Goal: Check status: Check status

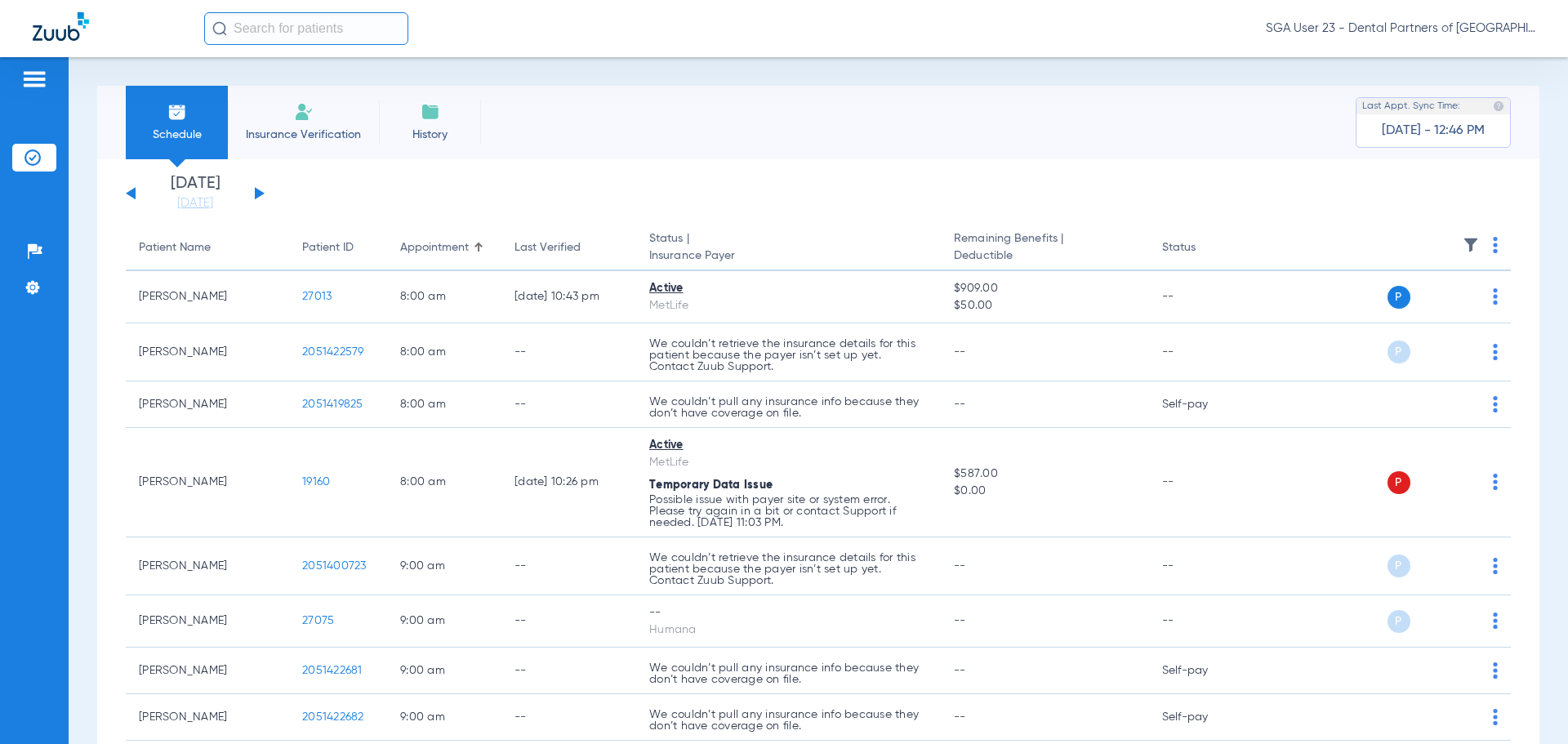
scroll to position [971, 0]
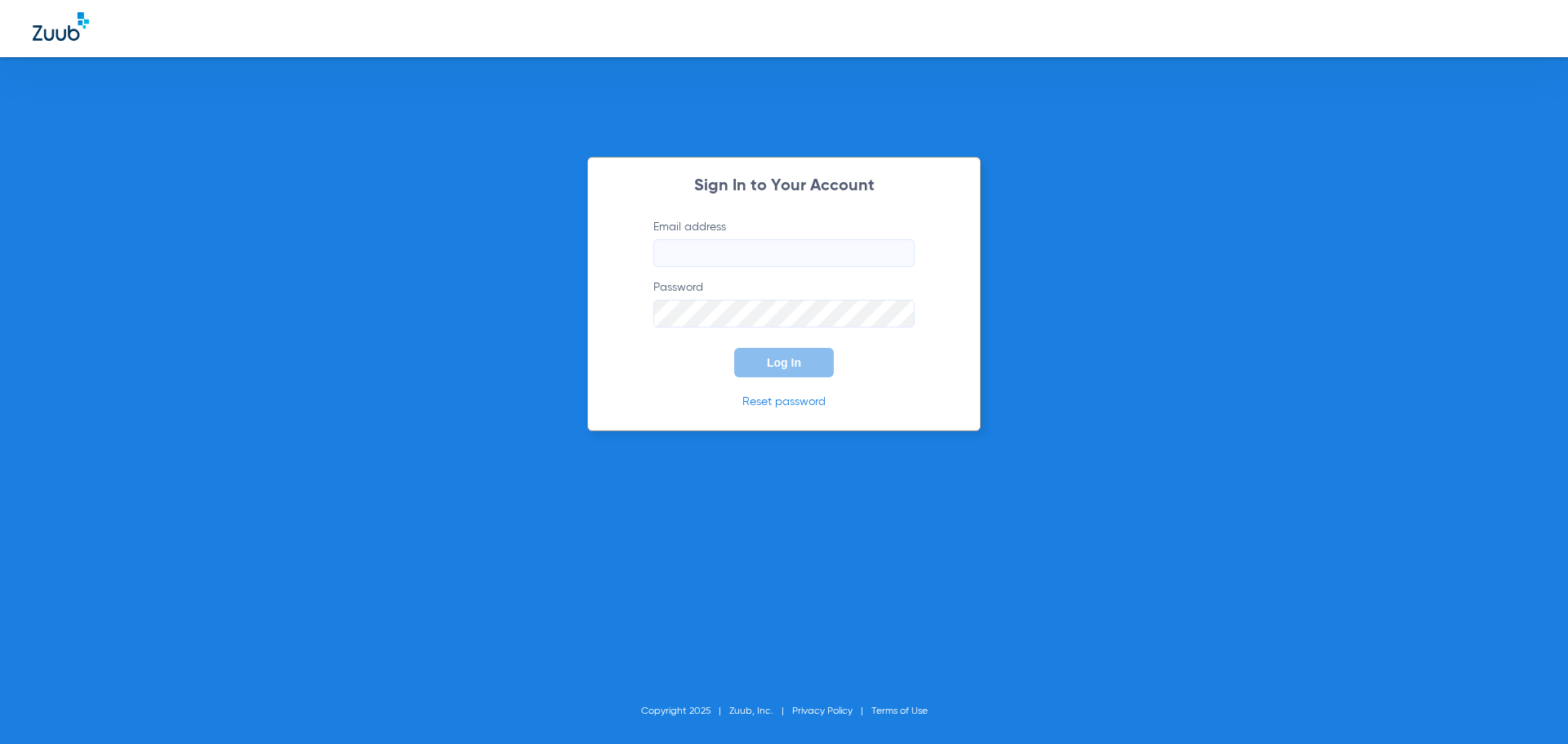
click at [1286, 433] on div "Sign In to Your Account Email address Password Log In Reset password Copyright …" at bounding box center [784, 372] width 1568 height 744
click at [759, 265] on input "Email address" at bounding box center [784, 253] width 262 height 28
type input "[EMAIL_ADDRESS][DOMAIN_NAME]"
click at [740, 348] on button "Log In" at bounding box center [783, 363] width 100 height 30
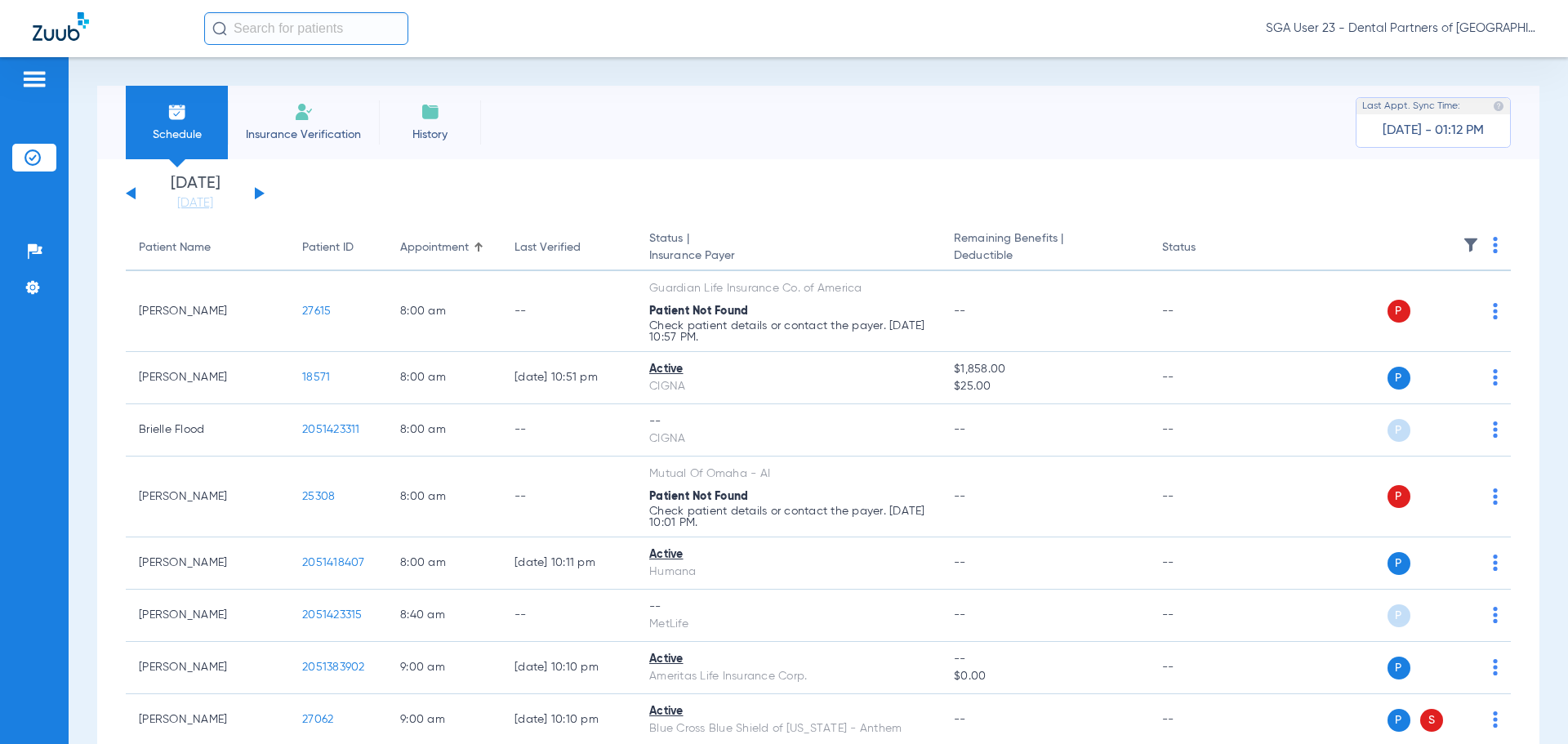
drag, startPoint x: 1250, startPoint y: 159, endPoint x: 716, endPoint y: 6, distance: 555.5
drag, startPoint x: 1269, startPoint y: 216, endPoint x: 1154, endPoint y: 175, distance: 122.1
click at [320, 129] on span "Insurance Verification" at bounding box center [304, 135] width 127 height 17
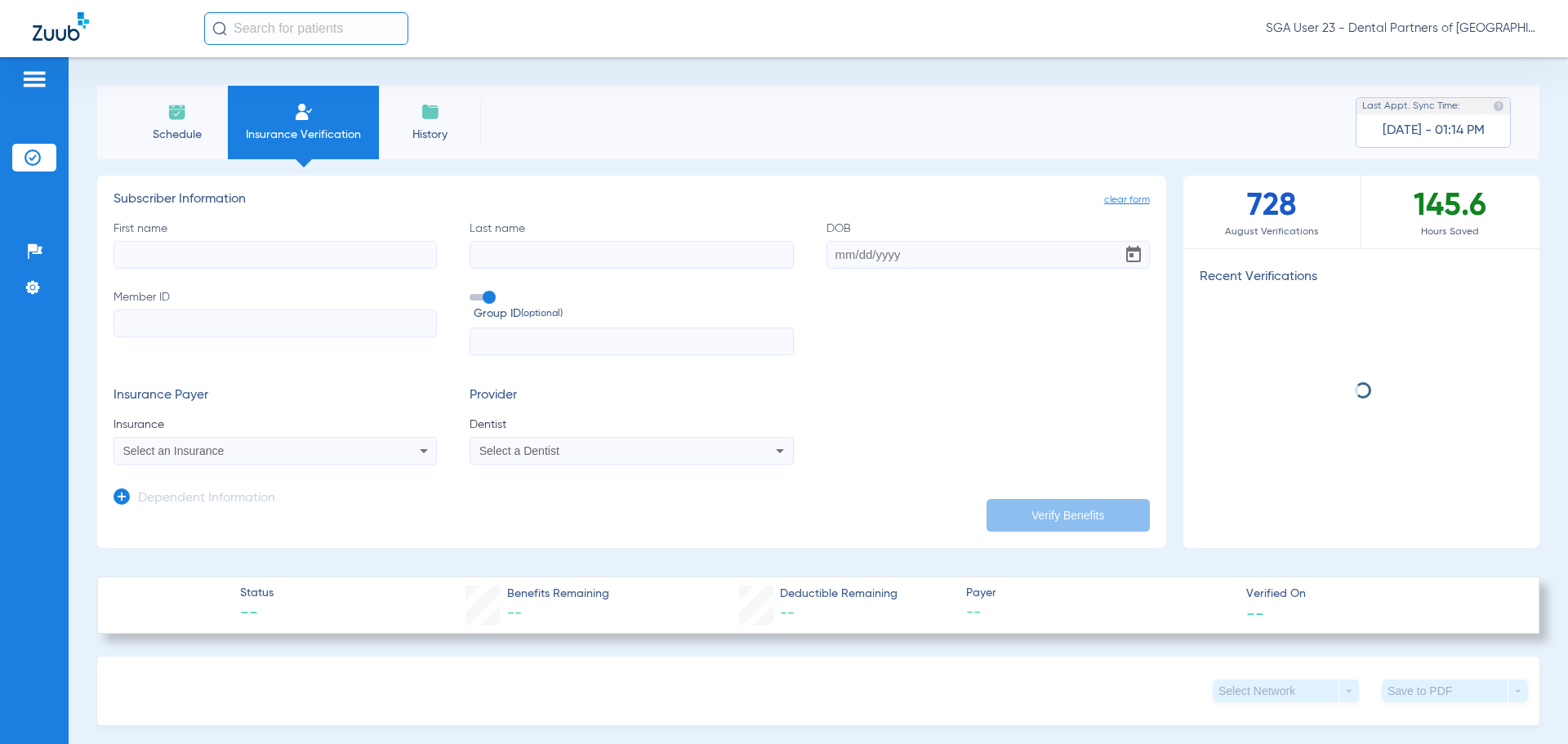
click at [146, 256] on input "First name" at bounding box center [275, 255] width 323 height 28
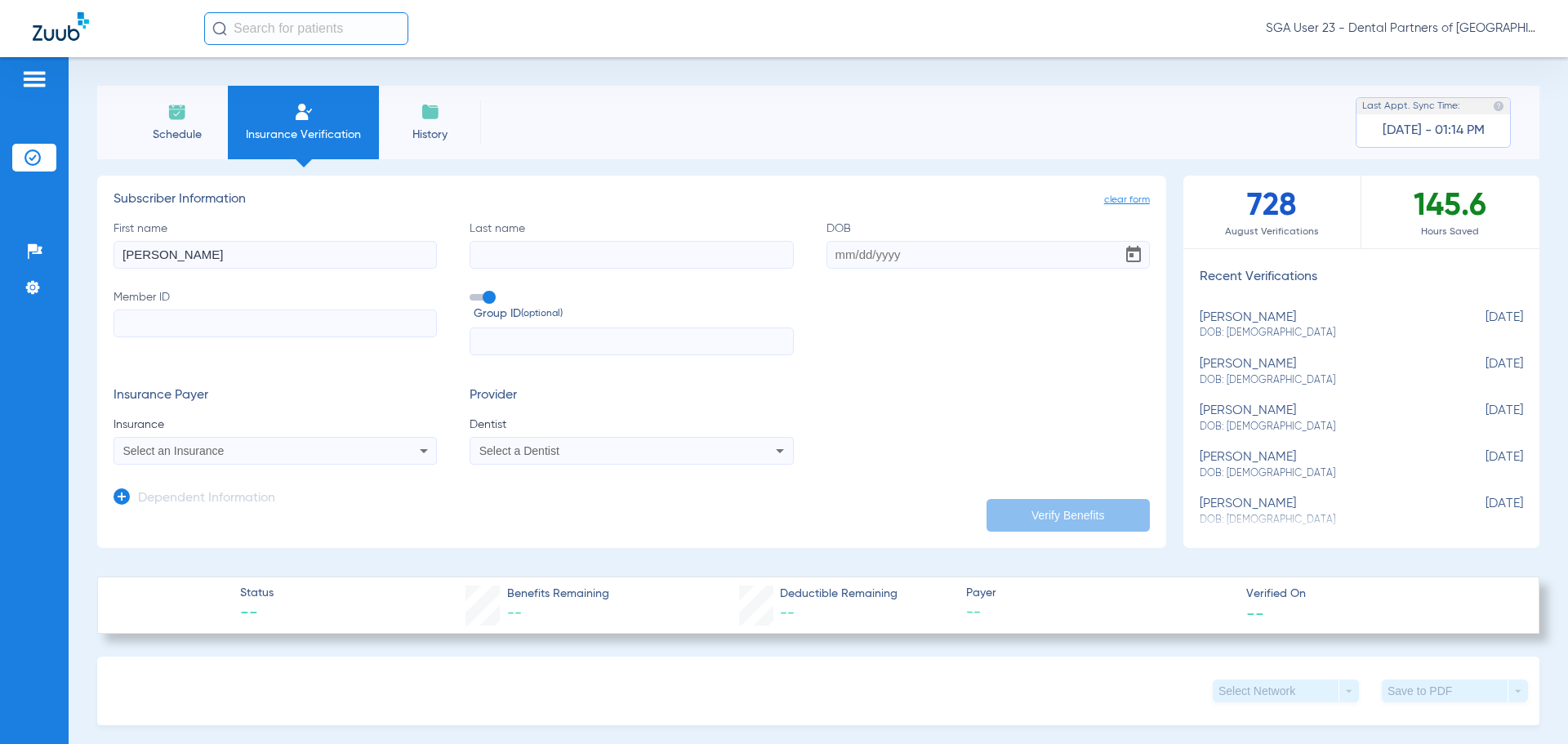
type input "[PERSON_NAME]"
click at [842, 258] on input "DOB" at bounding box center [987, 255] width 323 height 28
type input "[DATE]"
click at [174, 335] on input "Member ID" at bounding box center [275, 323] width 323 height 28
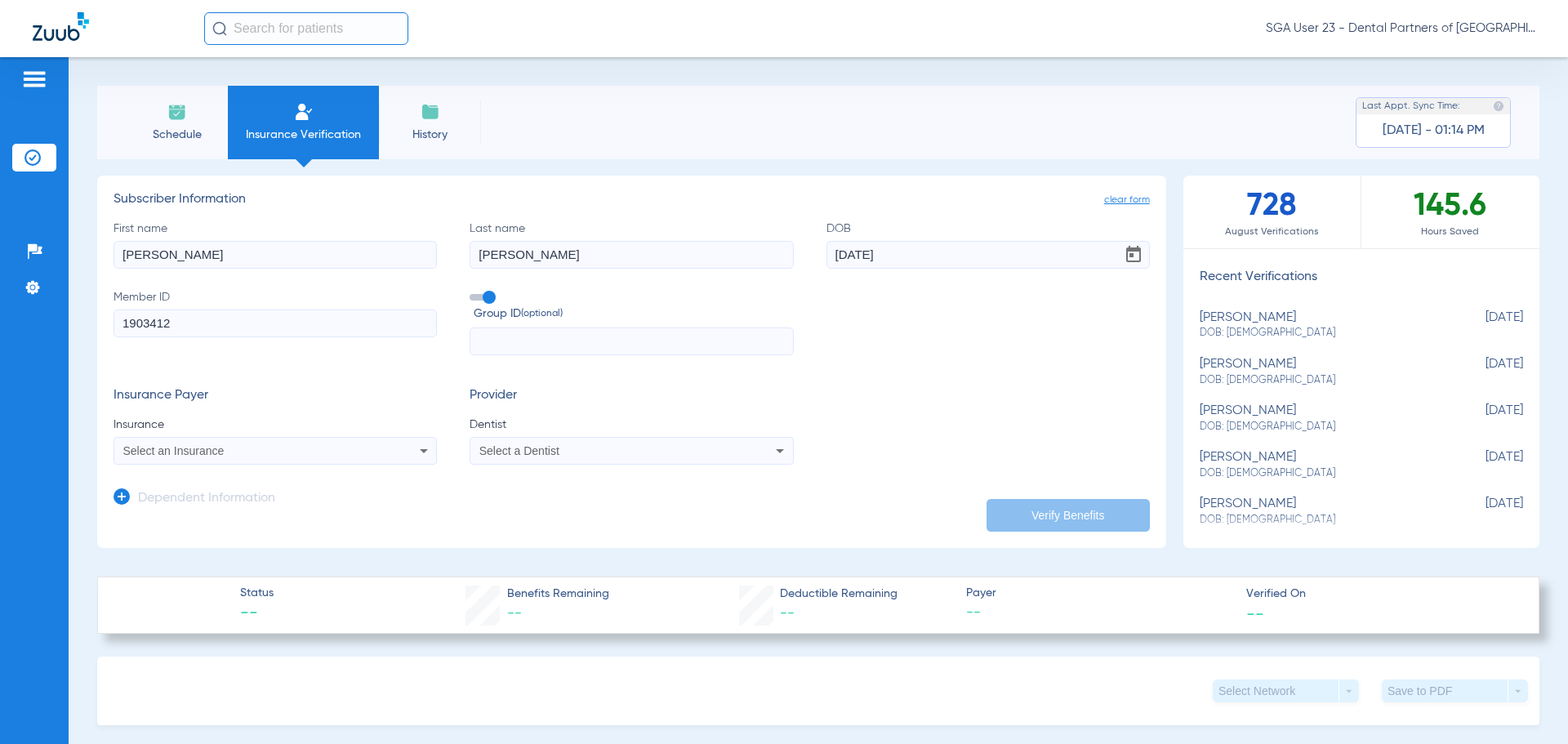
type input "1903412"
click at [414, 448] on icon at bounding box center [424, 451] width 20 height 20
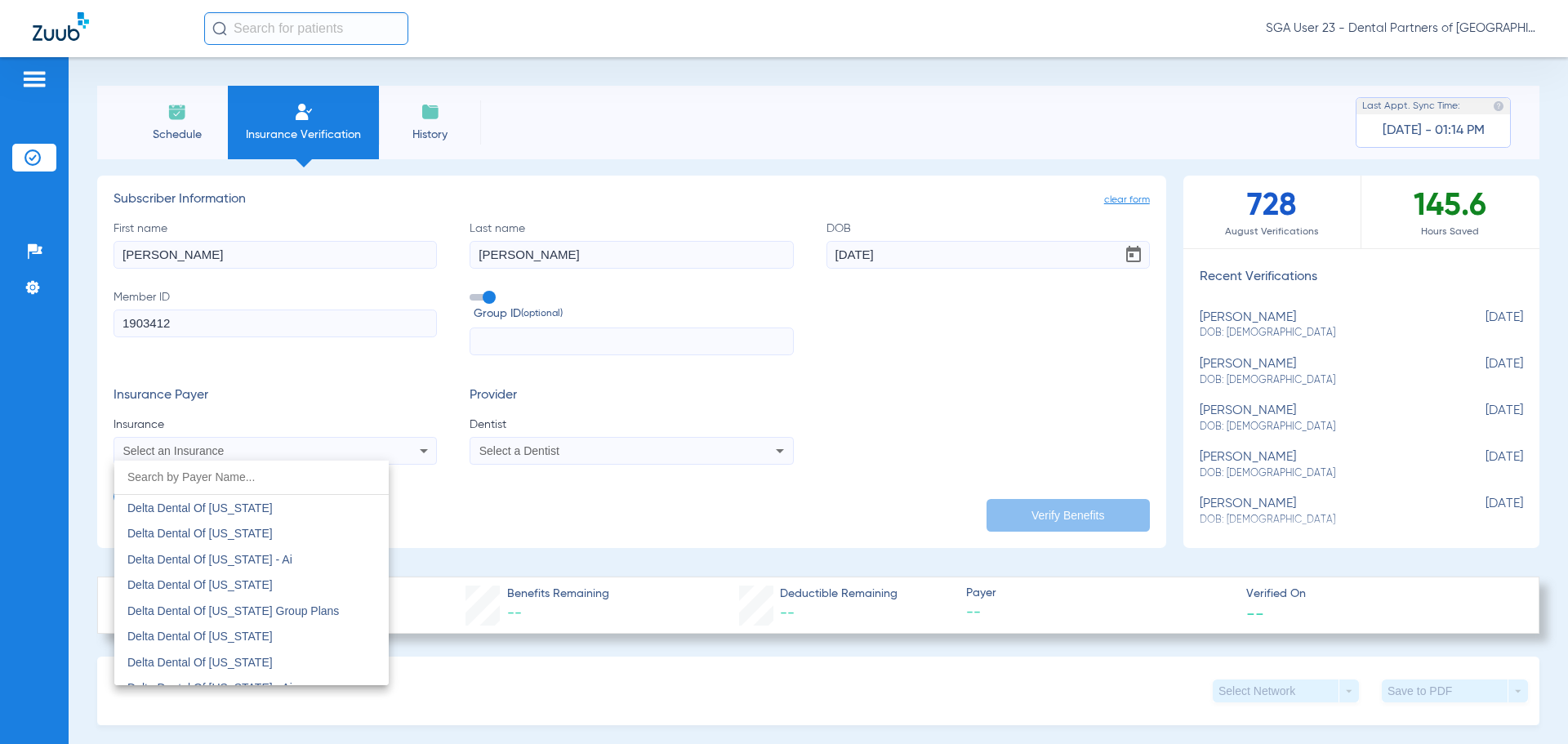
scroll to position [3348, 0]
click at [224, 634] on span "Delta Dental Of [US_STATE]" at bounding box center [200, 633] width 145 height 13
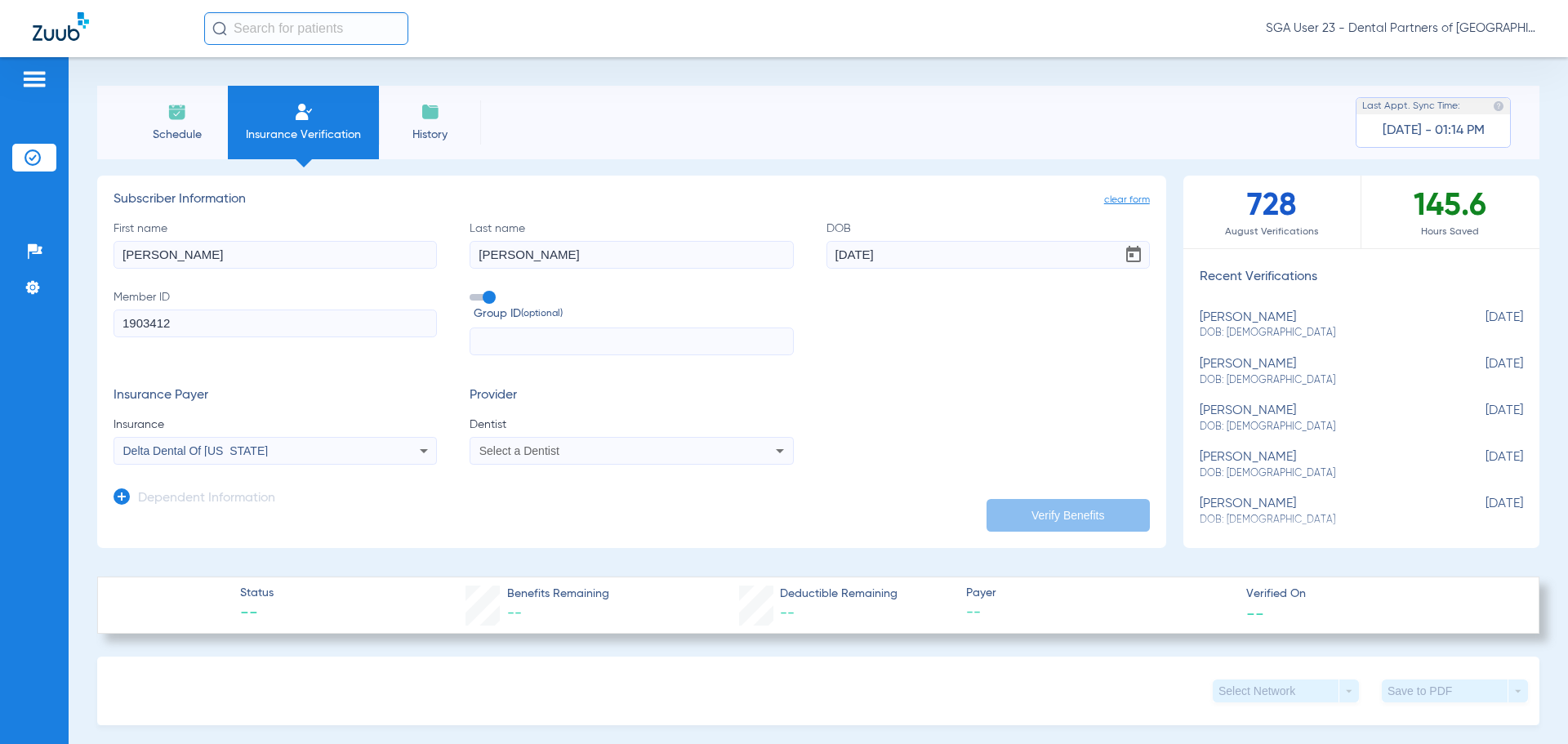
click at [501, 444] on div "Select a Dentist" at bounding box center [631, 451] width 322 height 20
click at [508, 507] on span "[PERSON_NAME]" at bounding box center [529, 507] width 96 height 13
click at [122, 496] on icon at bounding box center [122, 496] width 17 height 17
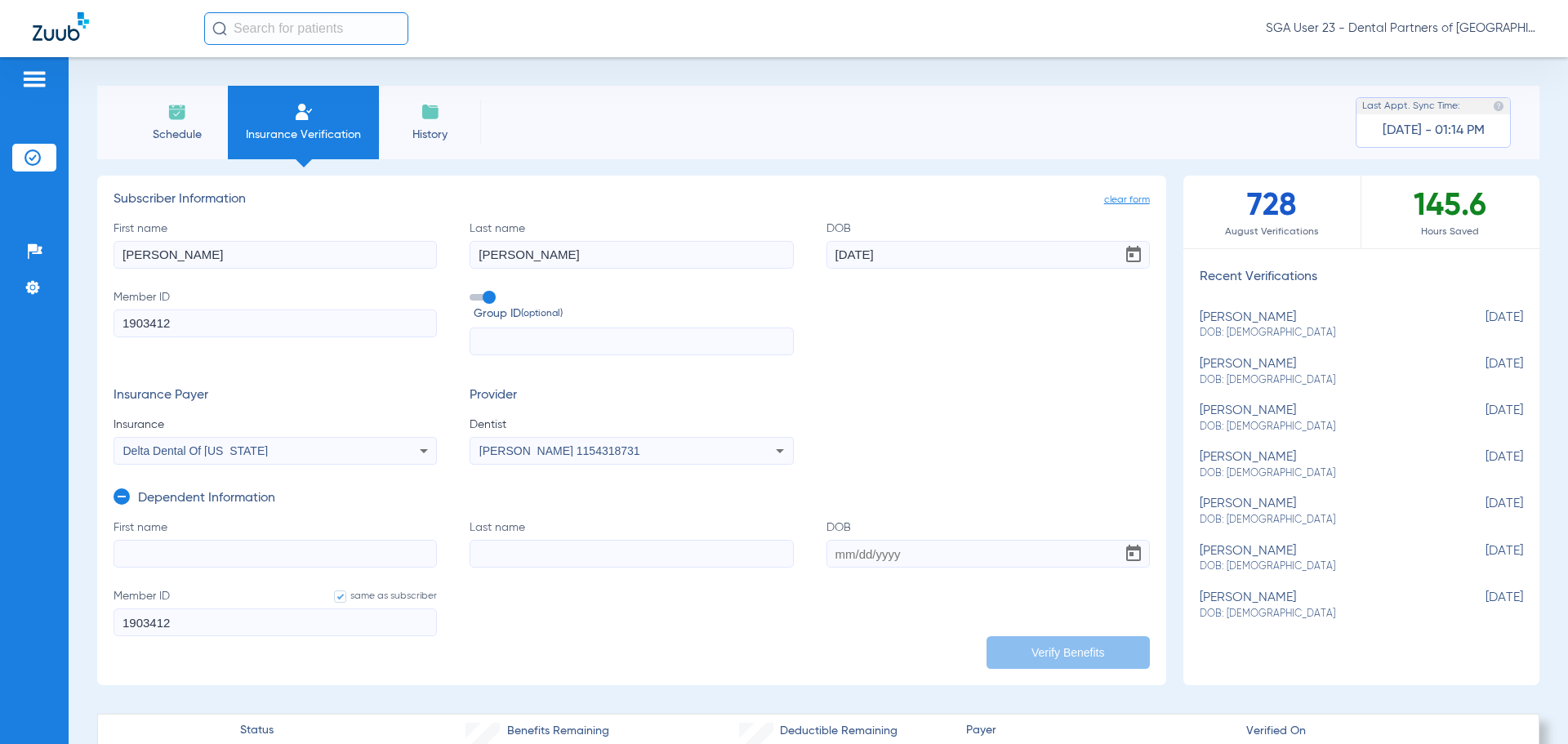
click at [142, 554] on input "First name" at bounding box center [275, 554] width 323 height 28
type input "[PERSON_NAME]"
click at [838, 548] on input "DOB" at bounding box center [987, 554] width 323 height 28
type input "[DATE]"
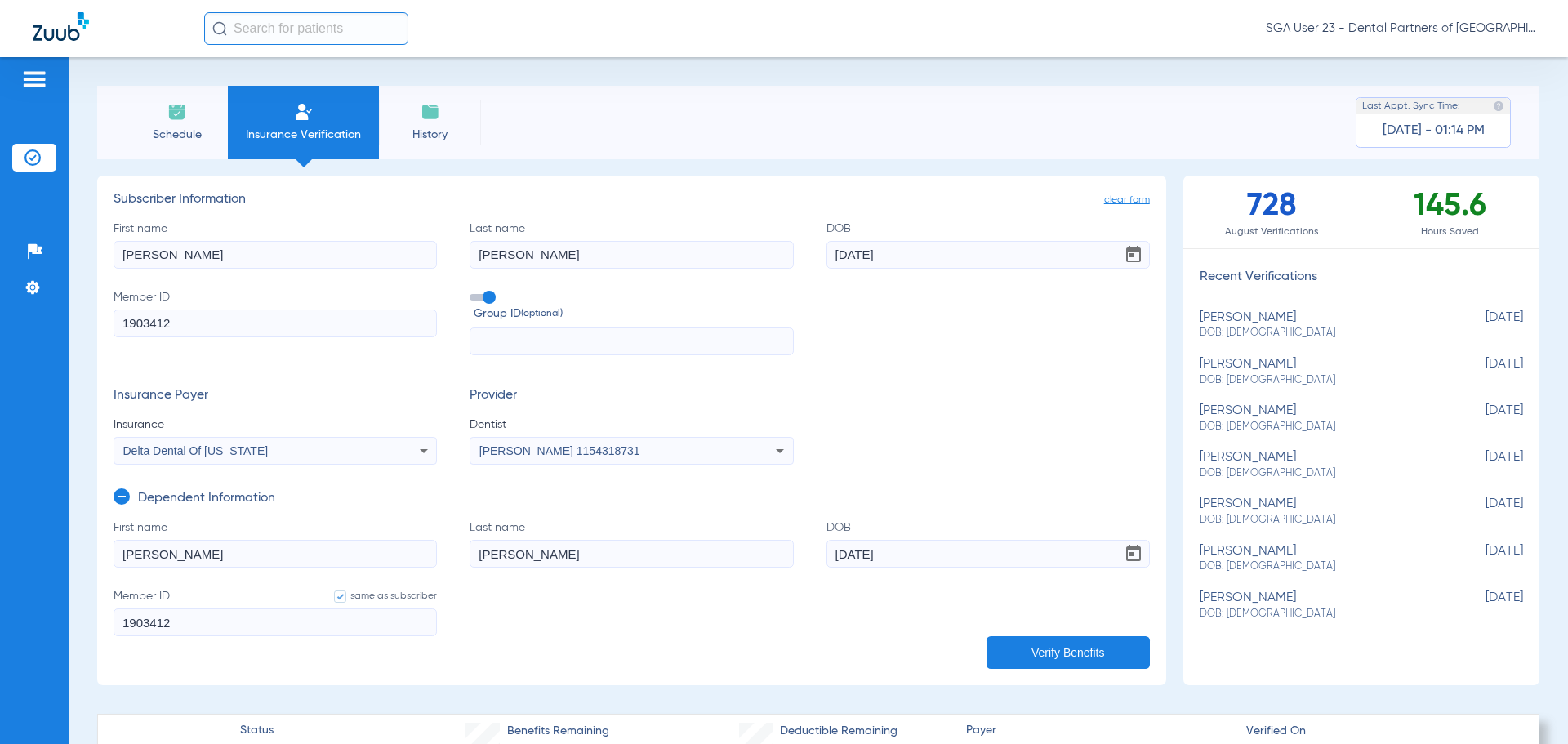
click at [1039, 648] on button "Verify Benefits" at bounding box center [1067, 652] width 163 height 33
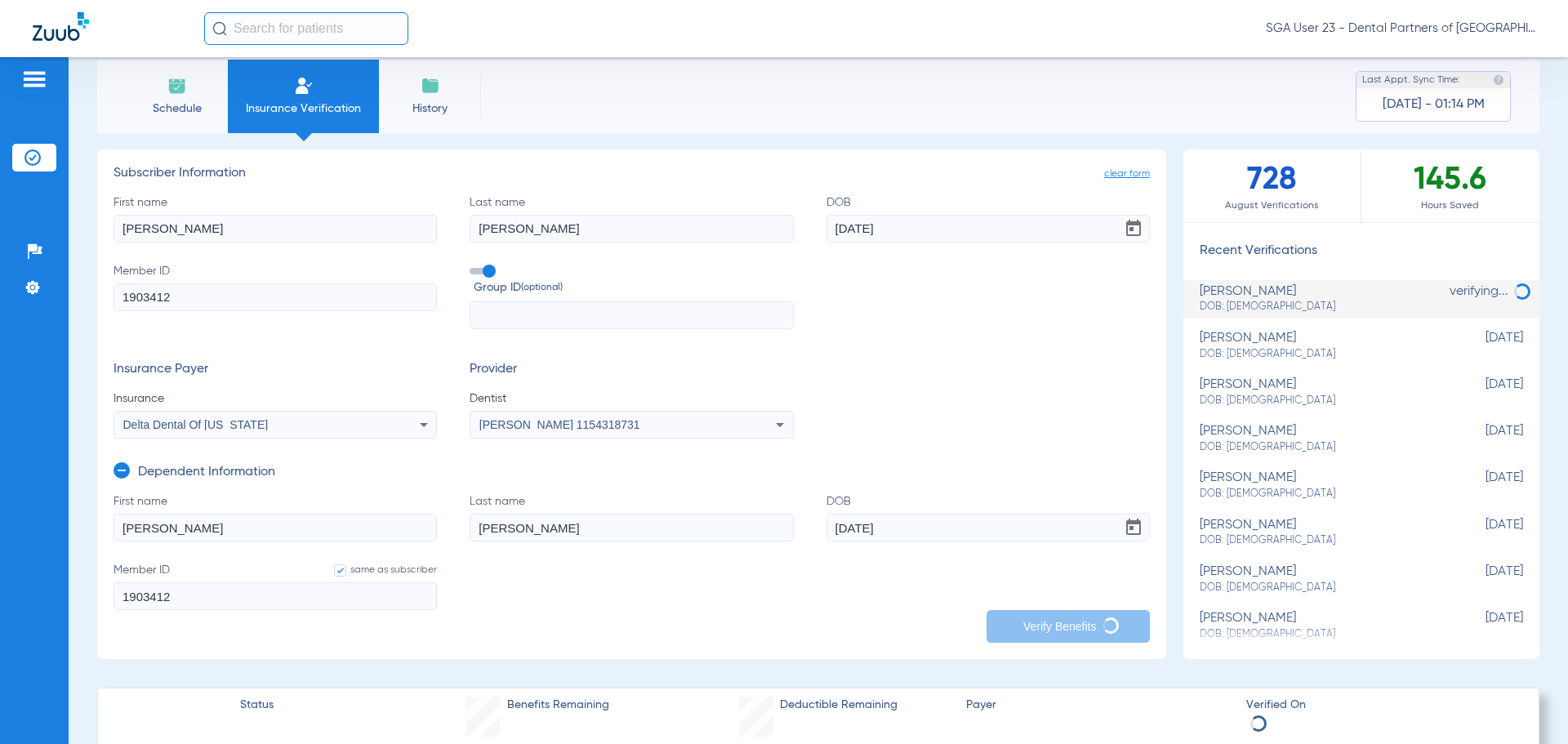
scroll to position [0, 0]
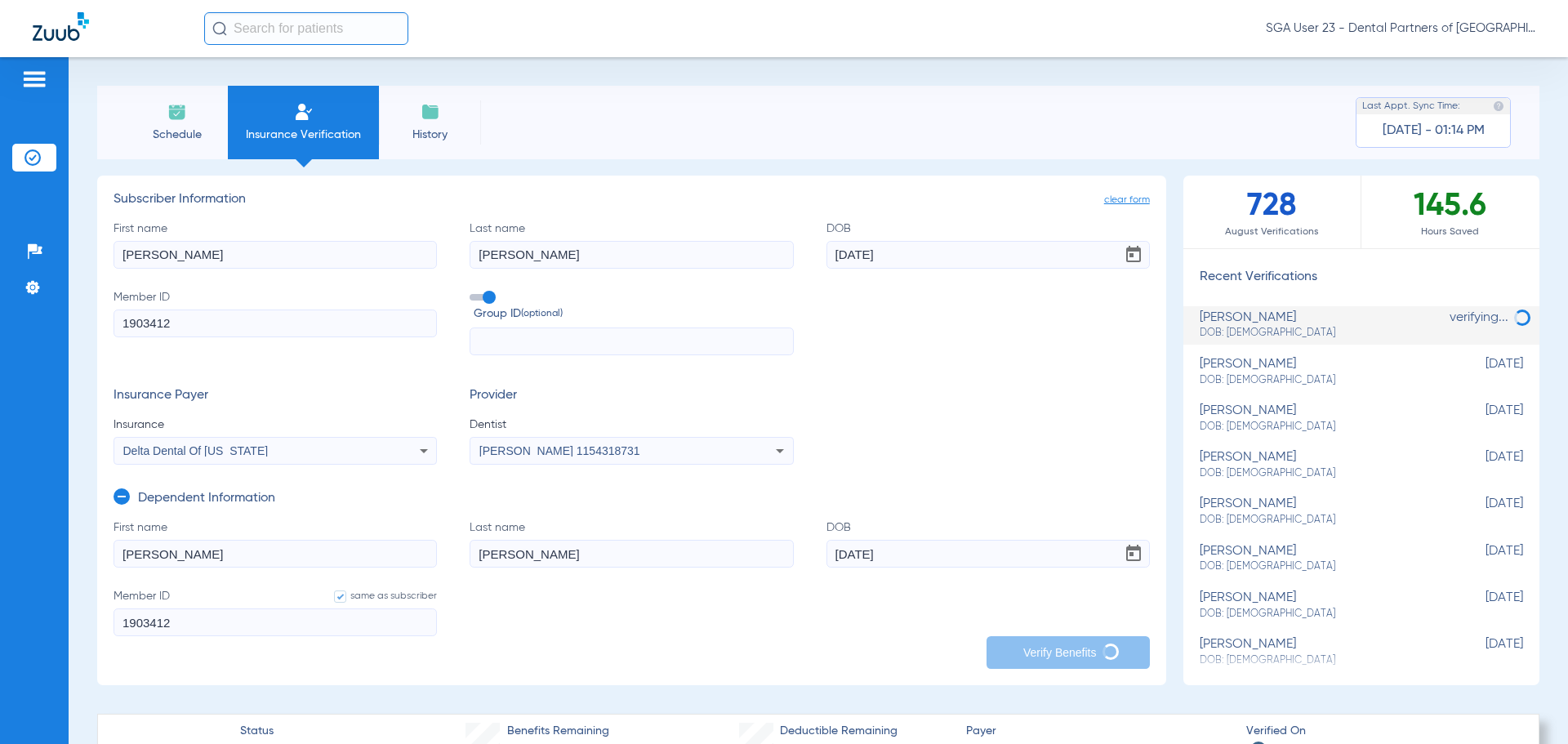
click at [178, 120] on img at bounding box center [177, 112] width 20 height 20
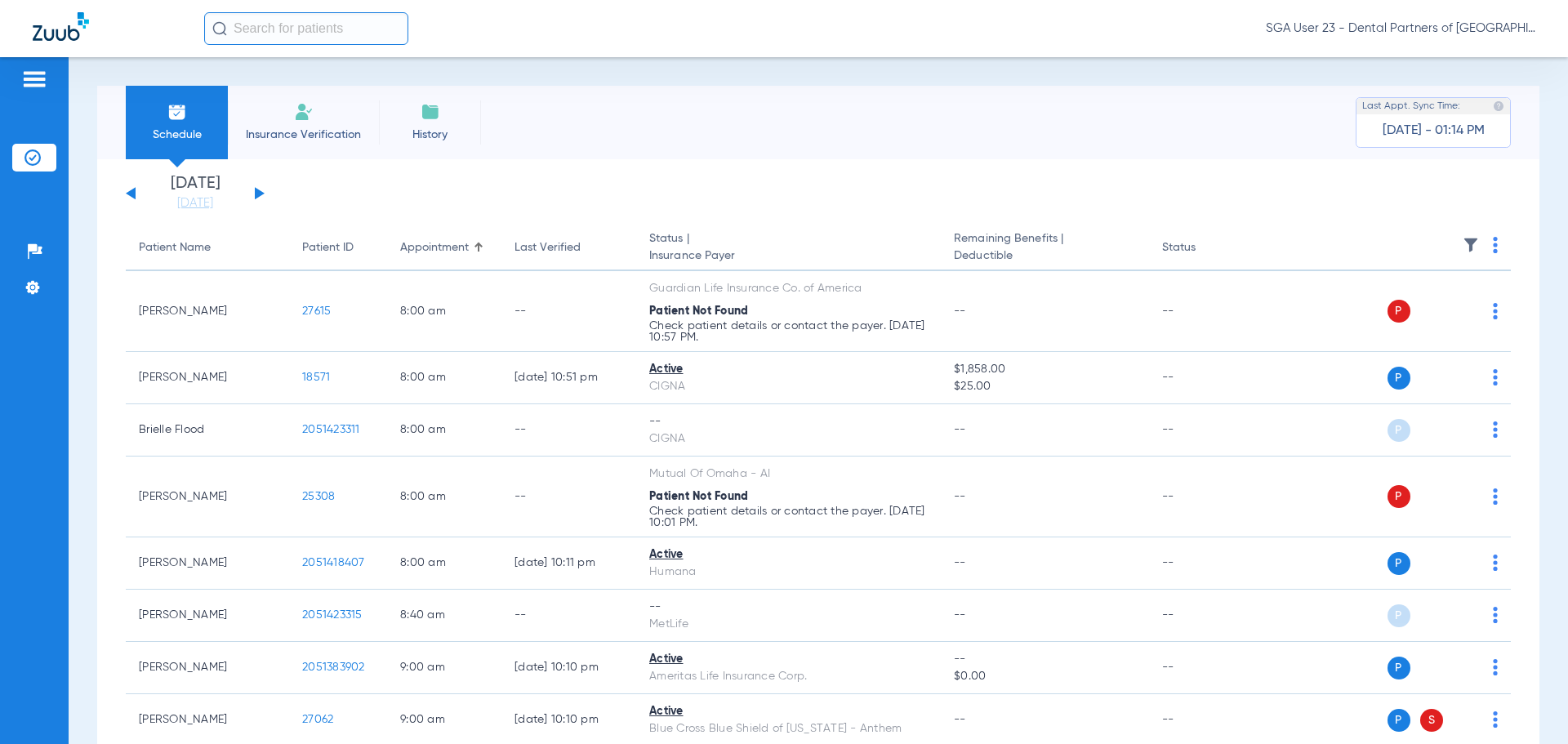
click at [1237, 206] on app-single-date-navigator "[DATE] [DATE] [DATE] [DATE] [DATE] [DATE] [DATE] [DATE] [DATE] [DATE] [DATE] [D…" at bounding box center [818, 194] width 1385 height 36
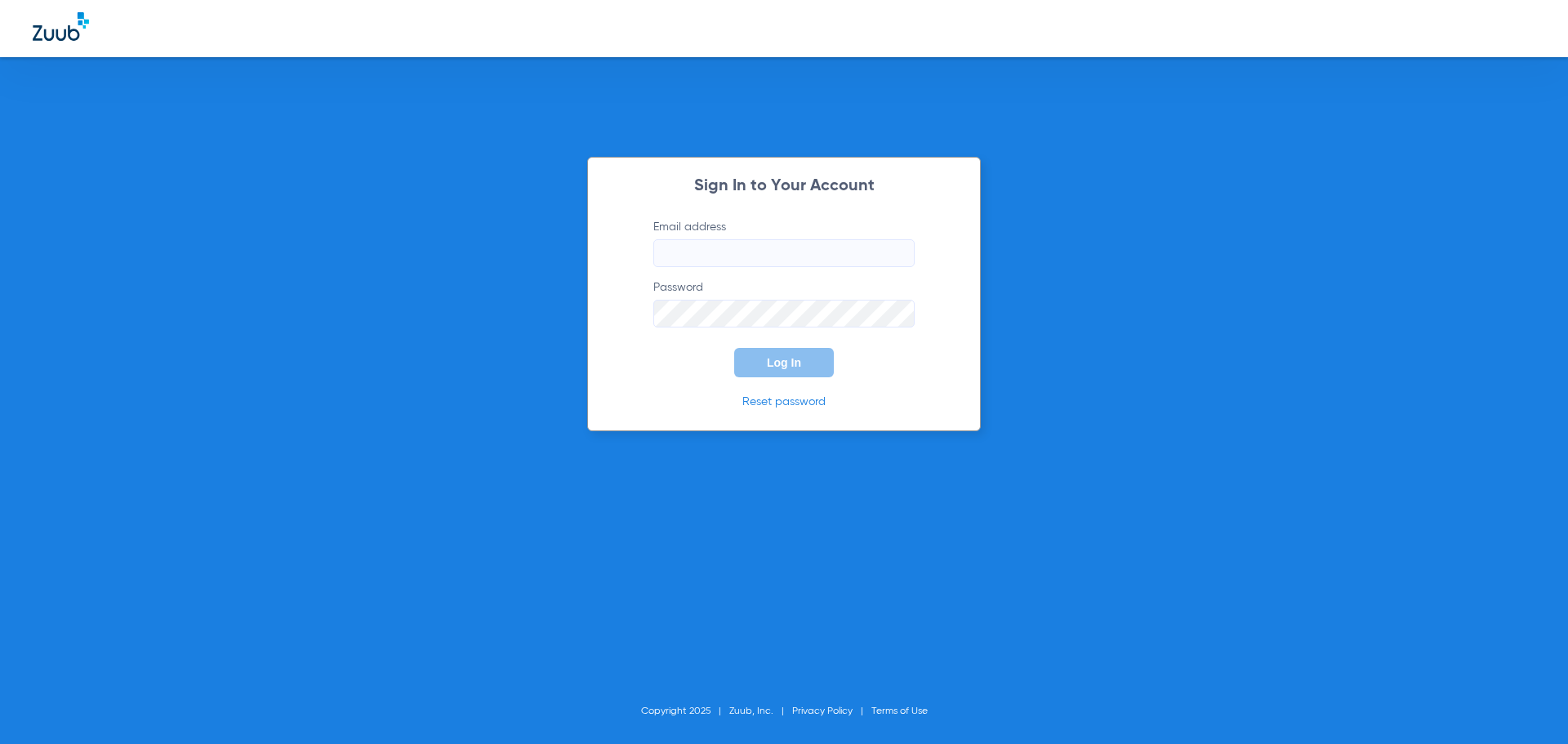
click at [678, 255] on input "Email address" at bounding box center [784, 253] width 262 height 28
type input "[EMAIL_ADDRESS][DOMAIN_NAME]"
click at [779, 368] on span "Log In" at bounding box center [783, 362] width 34 height 13
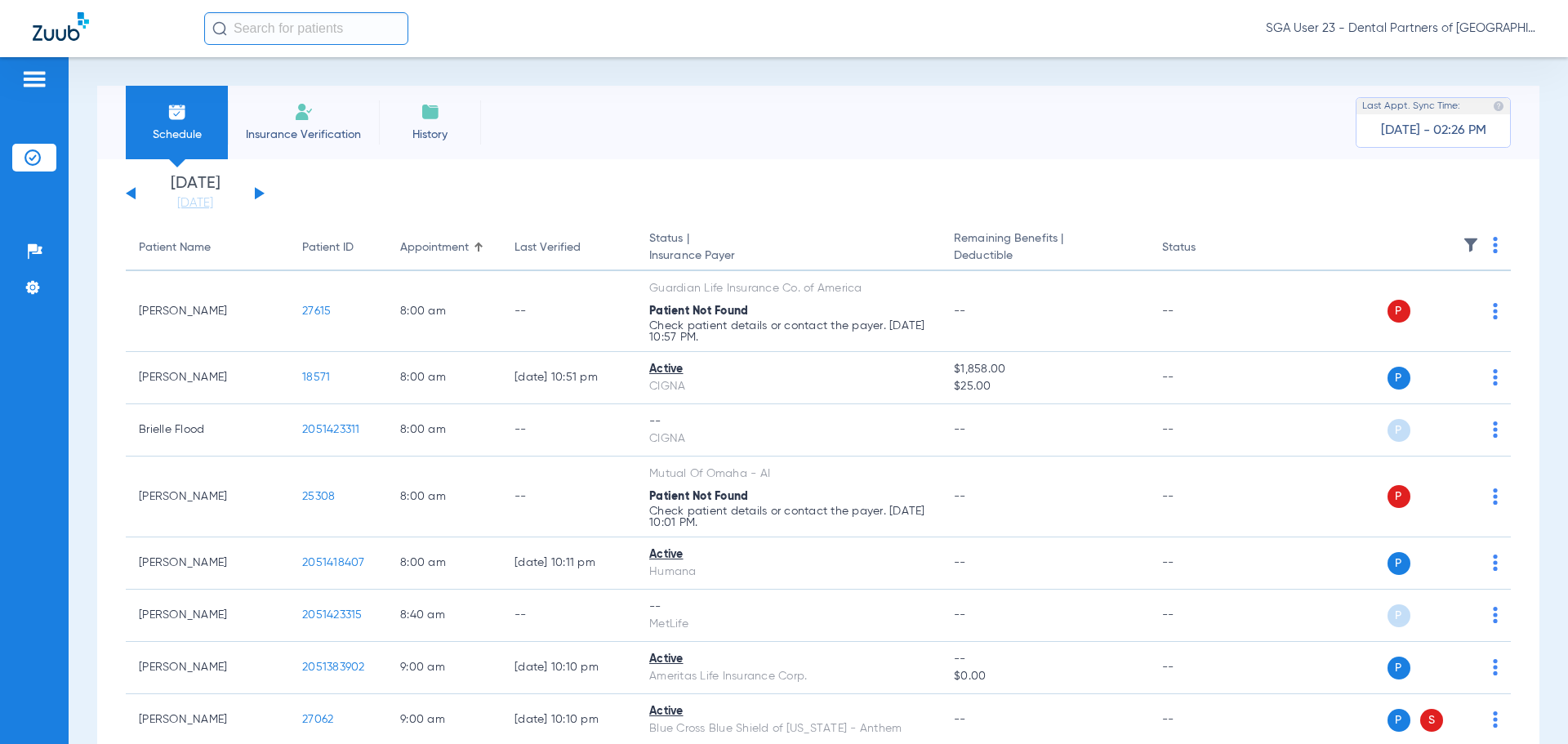
click at [260, 192] on button at bounding box center [260, 193] width 10 height 12
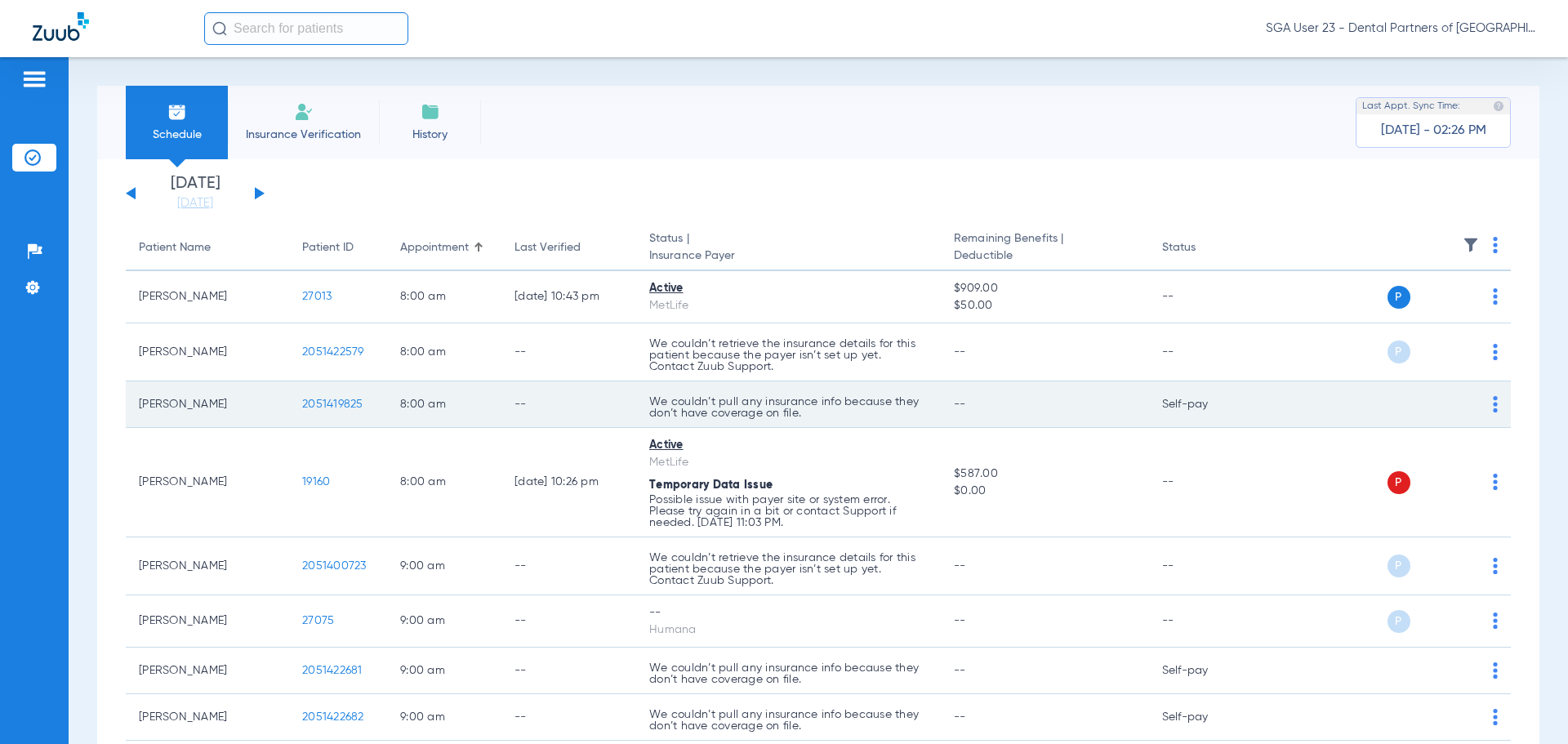
click at [1217, 421] on td "Self-pay" at bounding box center [1204, 405] width 110 height 47
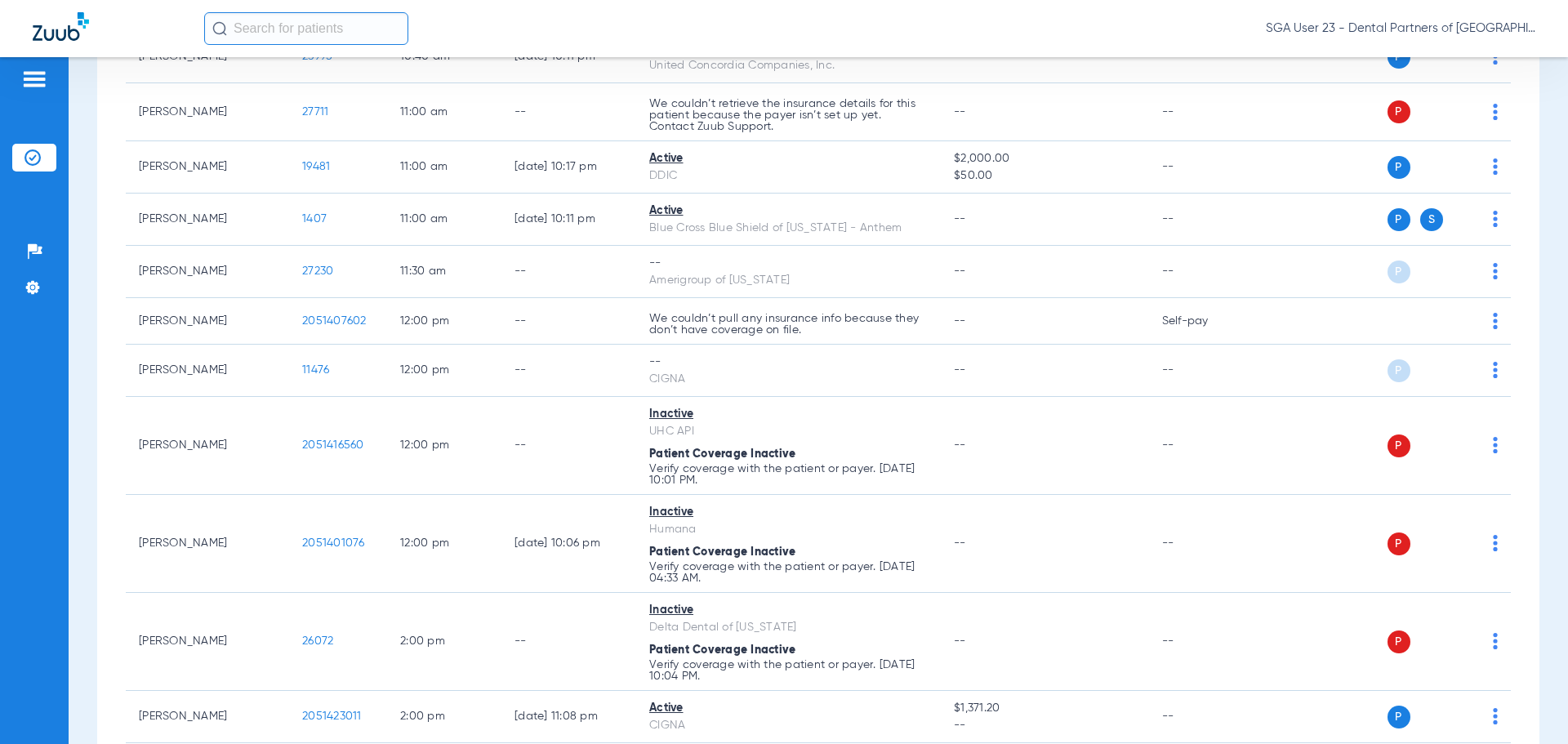
scroll to position [980, 0]
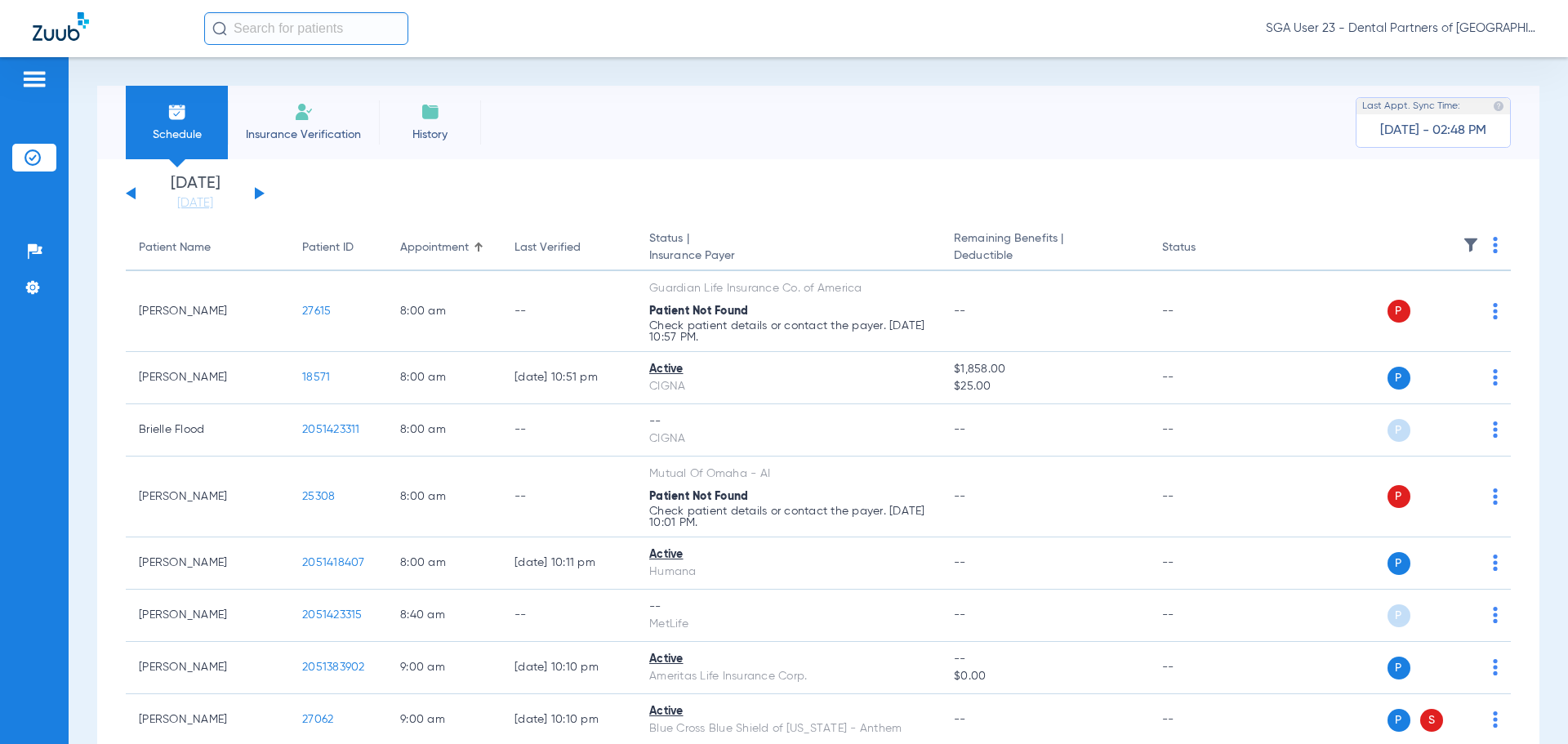
drag, startPoint x: 1283, startPoint y: 205, endPoint x: 814, endPoint y: 13, distance: 506.8
click at [1264, 196] on app-single-date-navigator "[DATE] [DATE] [DATE] [DATE] [DATE] [DATE] [DATE] [DATE] [DATE] [DATE] [DATE] [D…" at bounding box center [818, 194] width 1385 height 36
click at [1251, 141] on div "Schedule Insurance Verification History Last Appt. Sync Time: Today - 03:15 PM" at bounding box center [818, 122] width 1442 height 74
click at [256, 197] on button at bounding box center [260, 193] width 10 height 12
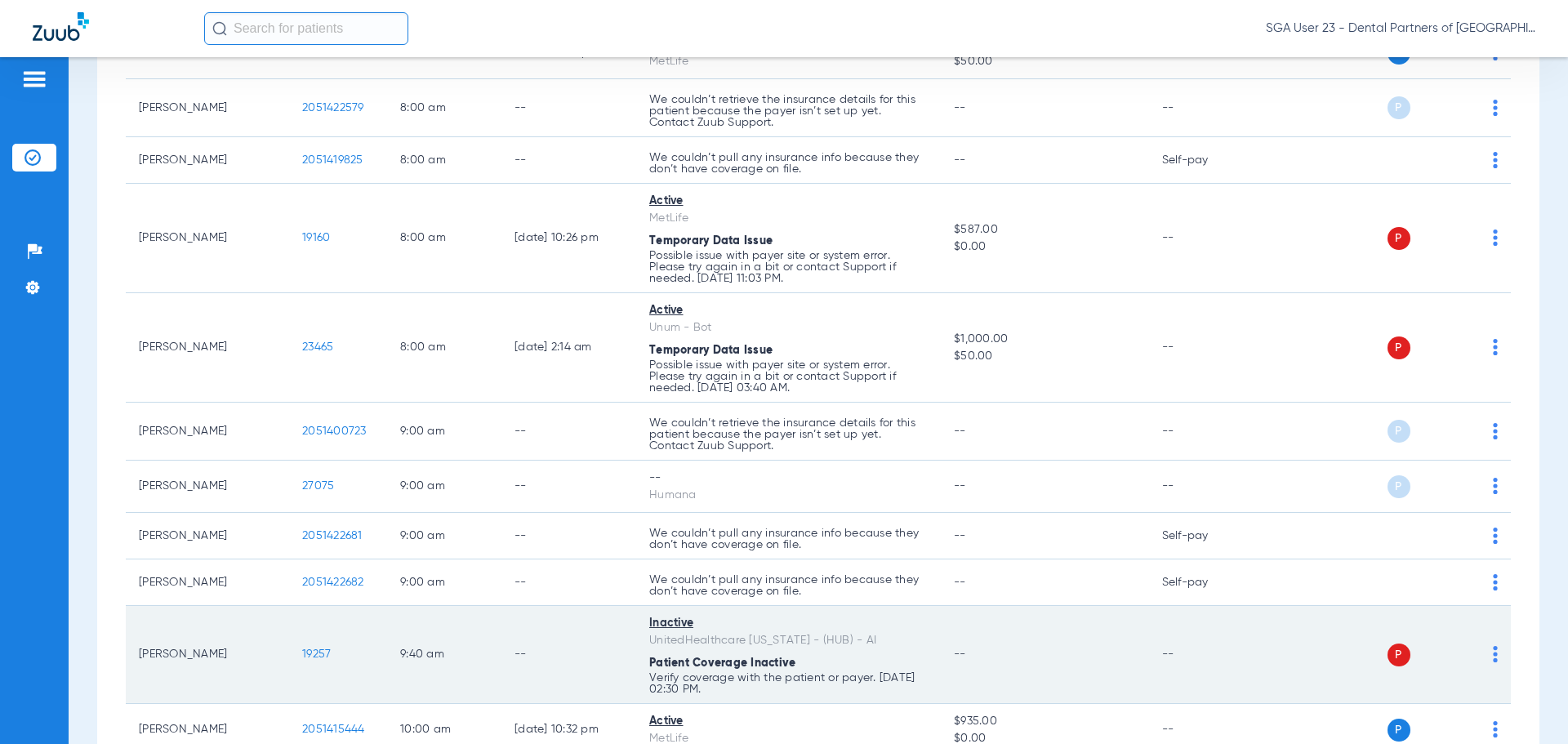
scroll to position [245, 0]
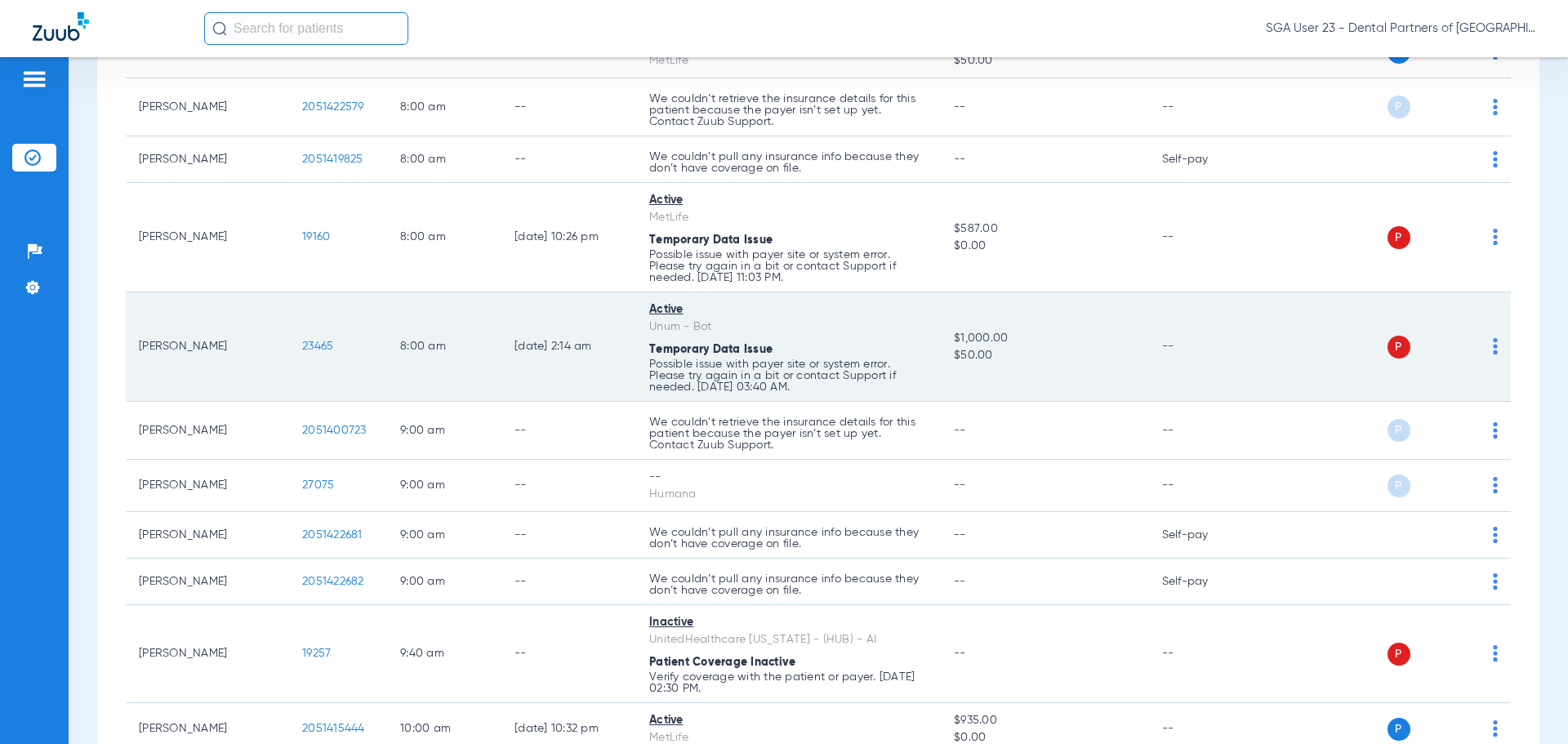
drag, startPoint x: 1197, startPoint y: 329, endPoint x: 1169, endPoint y: 326, distance: 28.2
click at [1197, 329] on td "--" at bounding box center [1204, 347] width 110 height 110
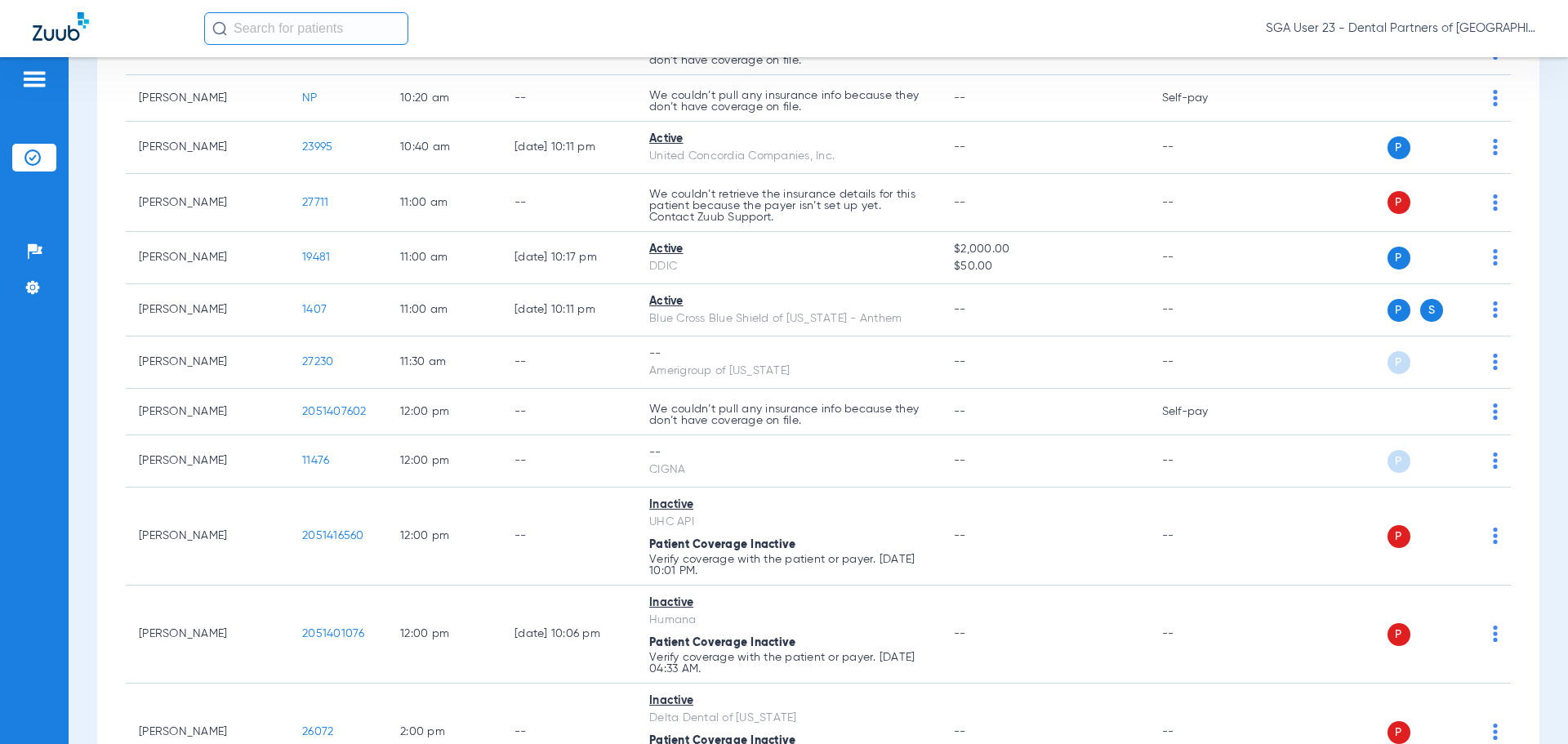
scroll to position [1224, 0]
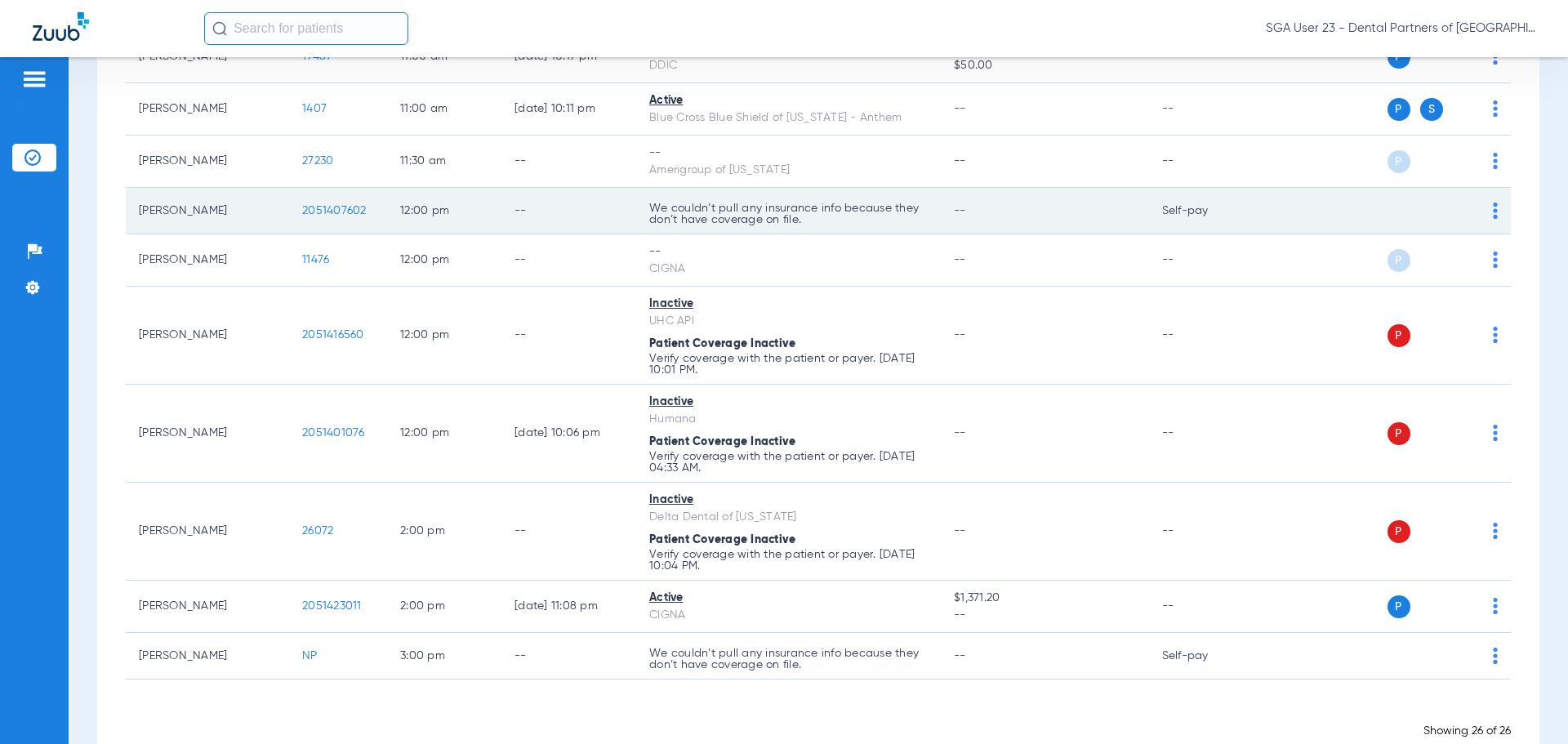
click at [1252, 247] on td "--" at bounding box center [1204, 261] width 110 height 52
click at [1231, 229] on td "Self-pay" at bounding box center [1204, 211] width 110 height 47
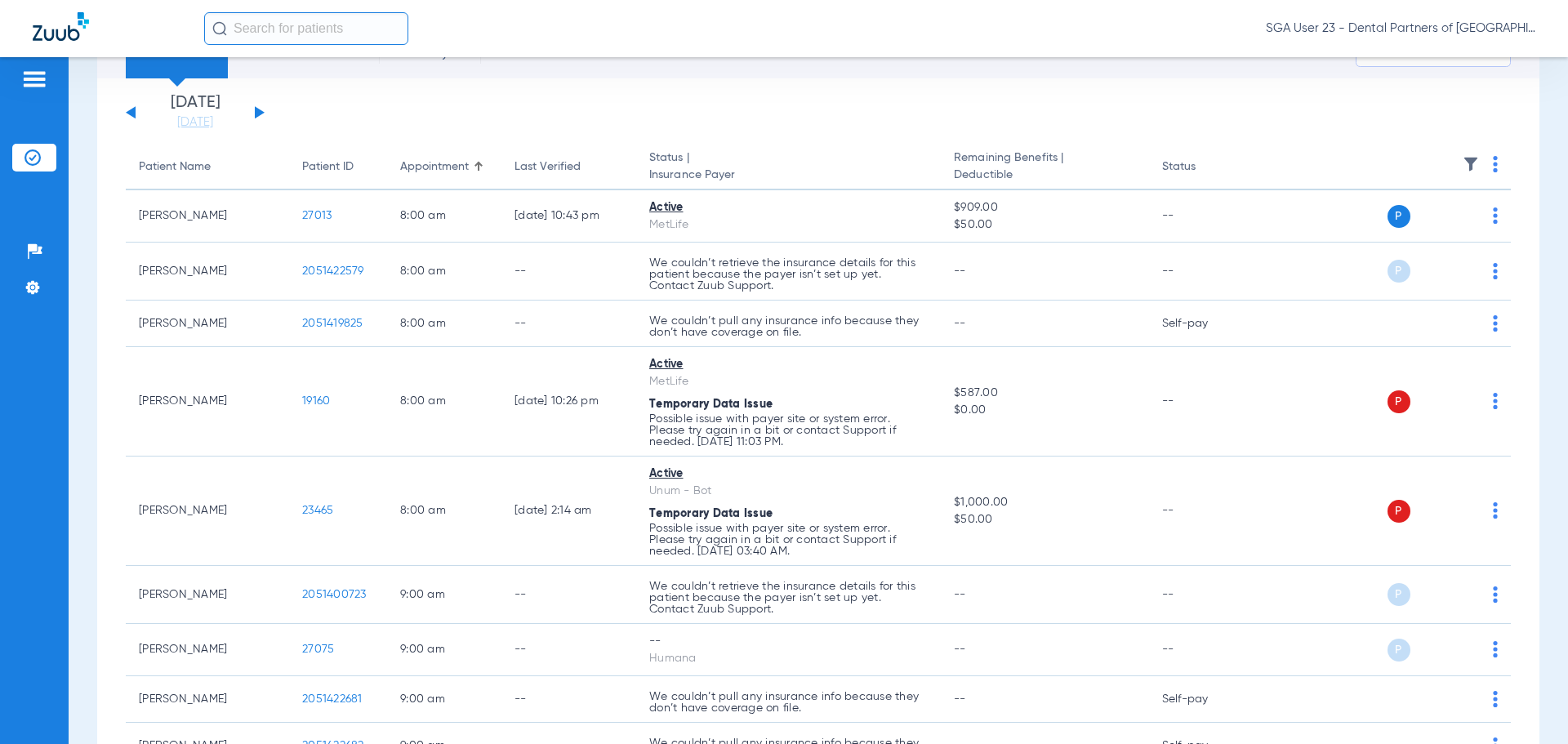
scroll to position [0, 0]
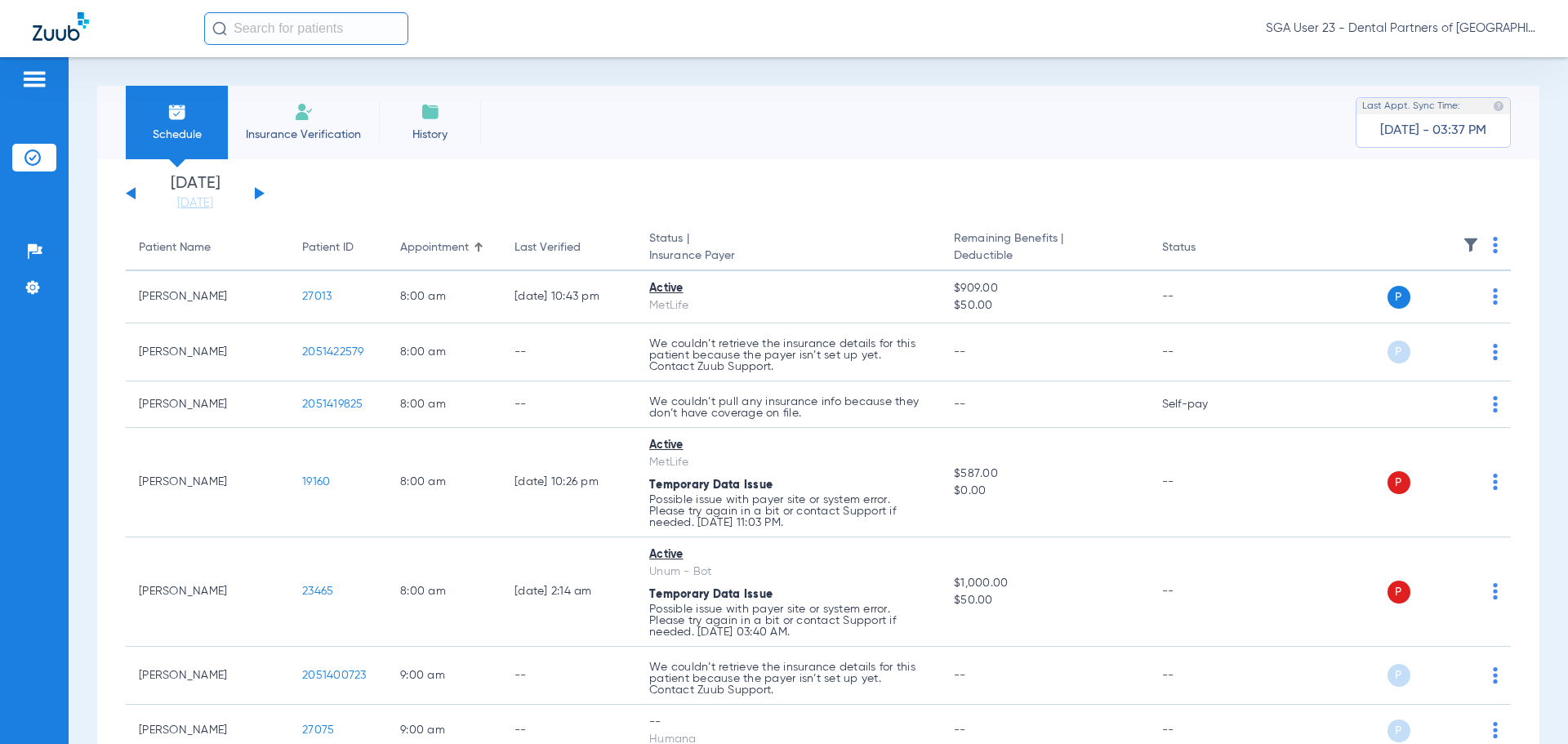
click at [257, 196] on button at bounding box center [260, 193] width 10 height 12
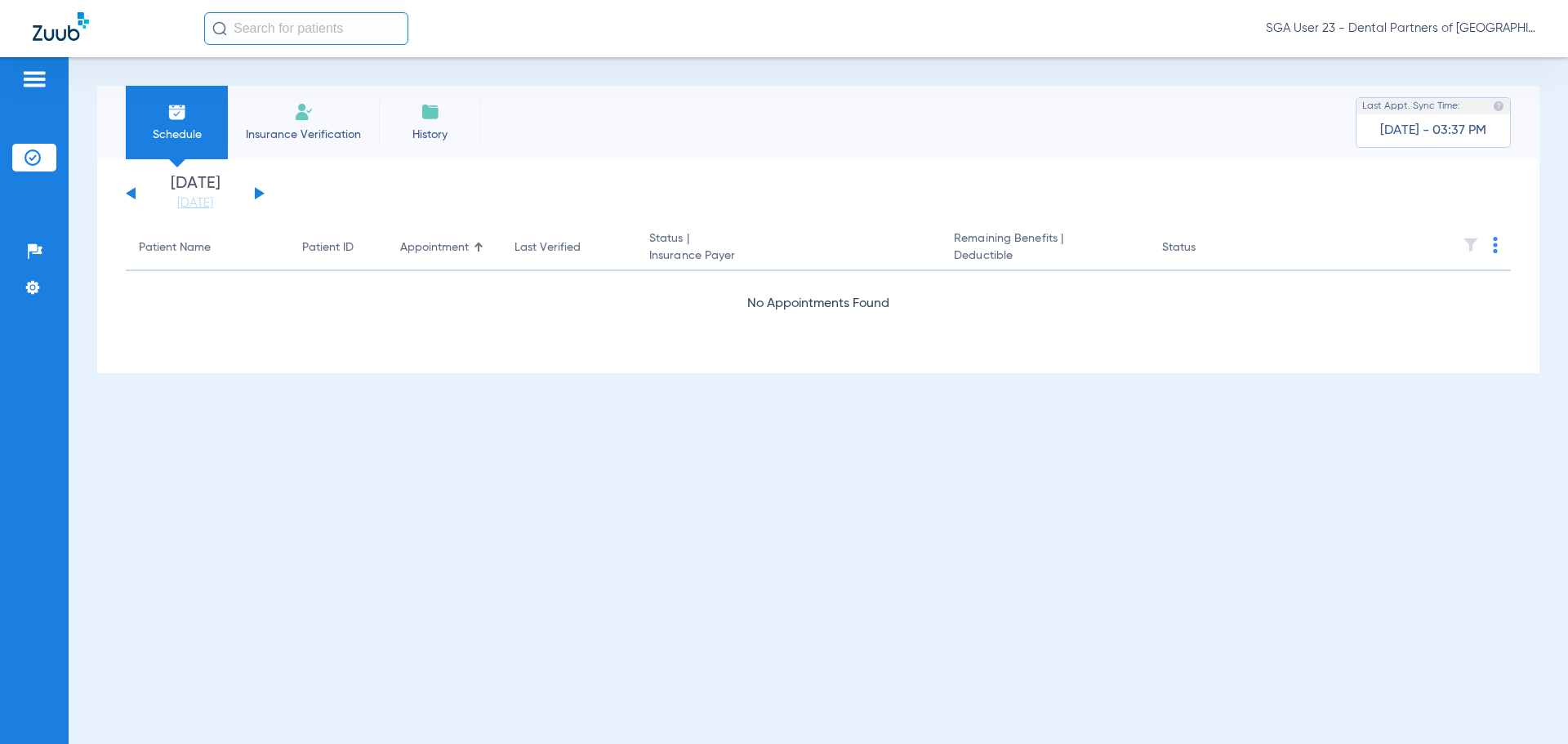
click at [257, 196] on button at bounding box center [260, 193] width 10 height 12
click at [130, 190] on button at bounding box center [130, 193] width 10 height 12
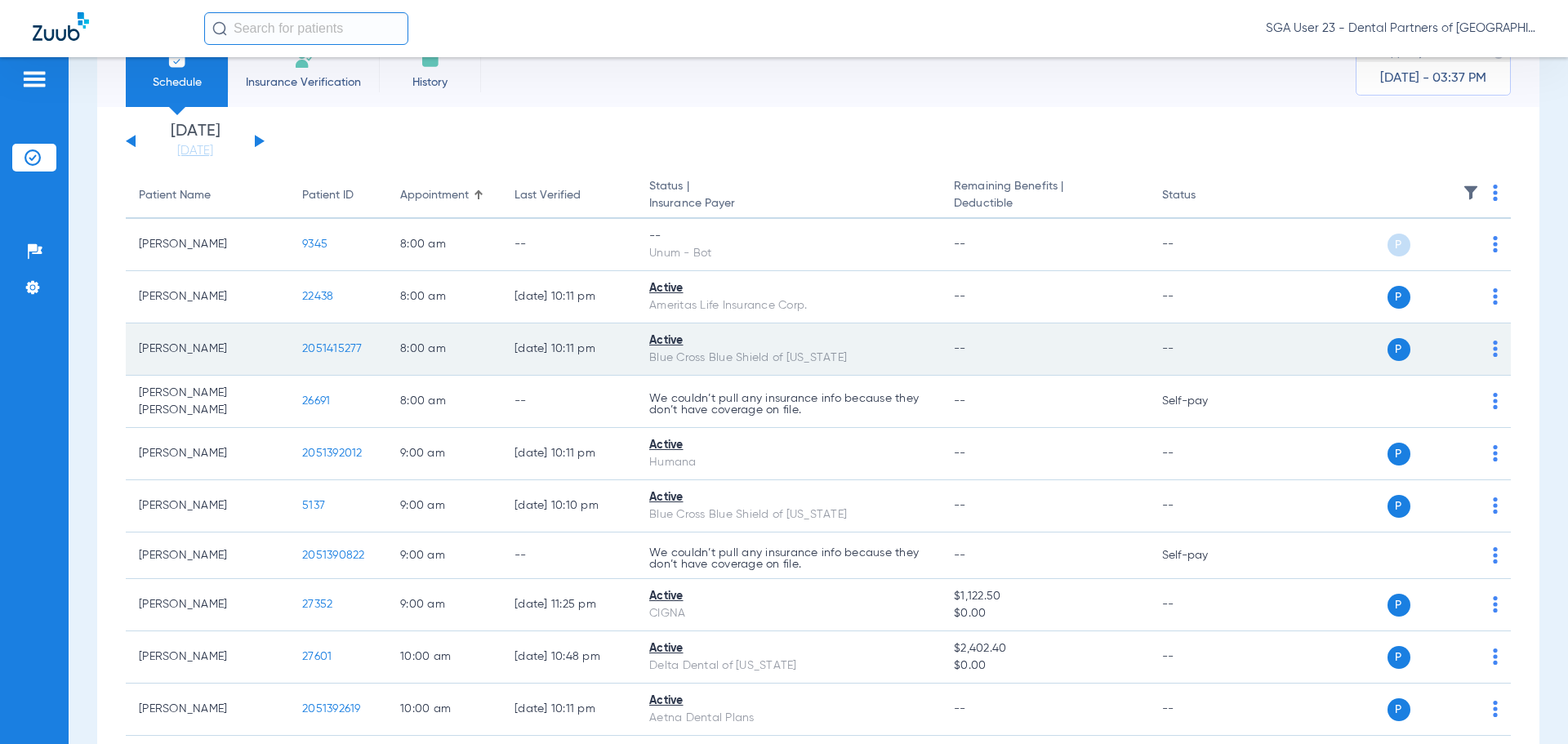
scroll to position [82, 0]
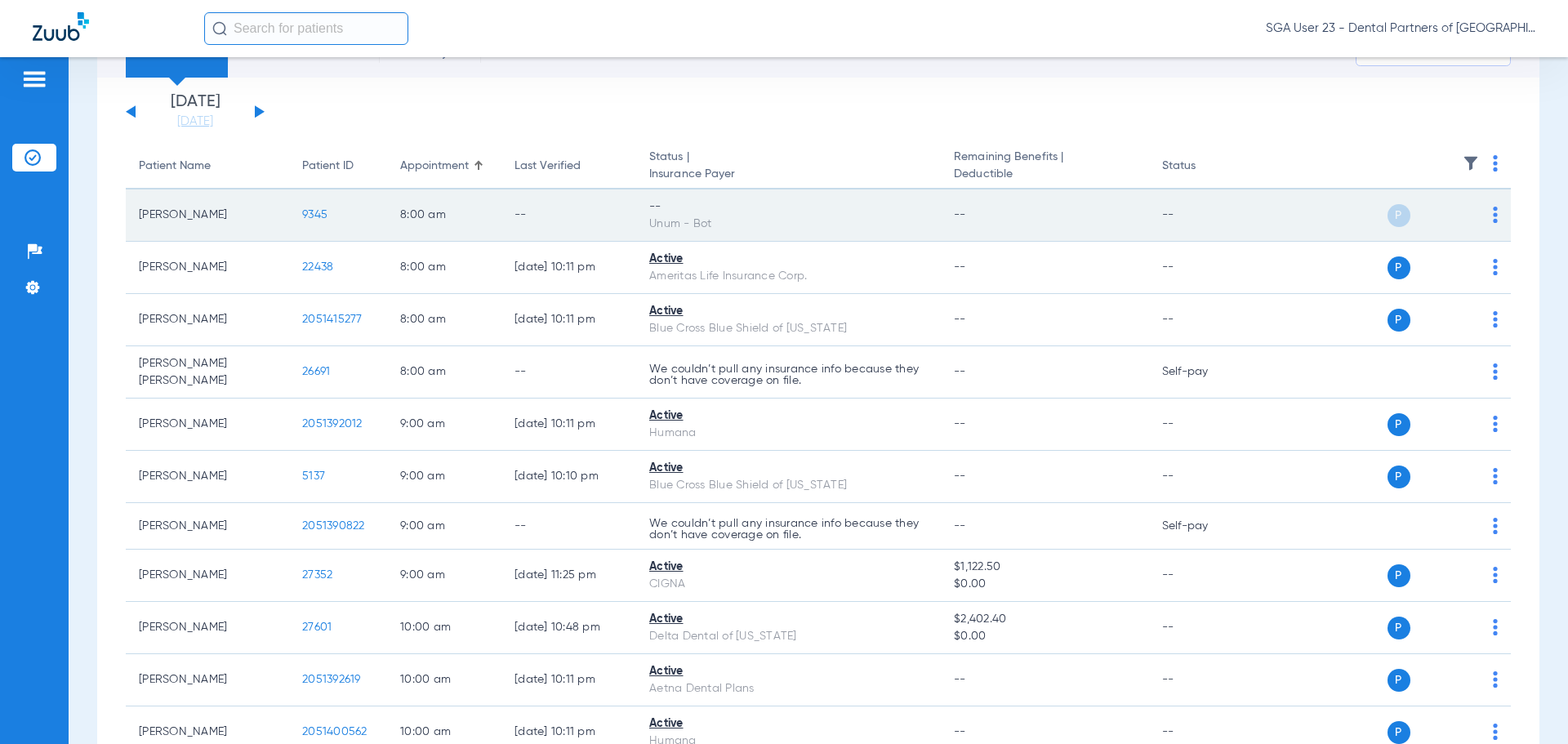
click at [318, 215] on span "9345" at bounding box center [314, 214] width 25 height 11
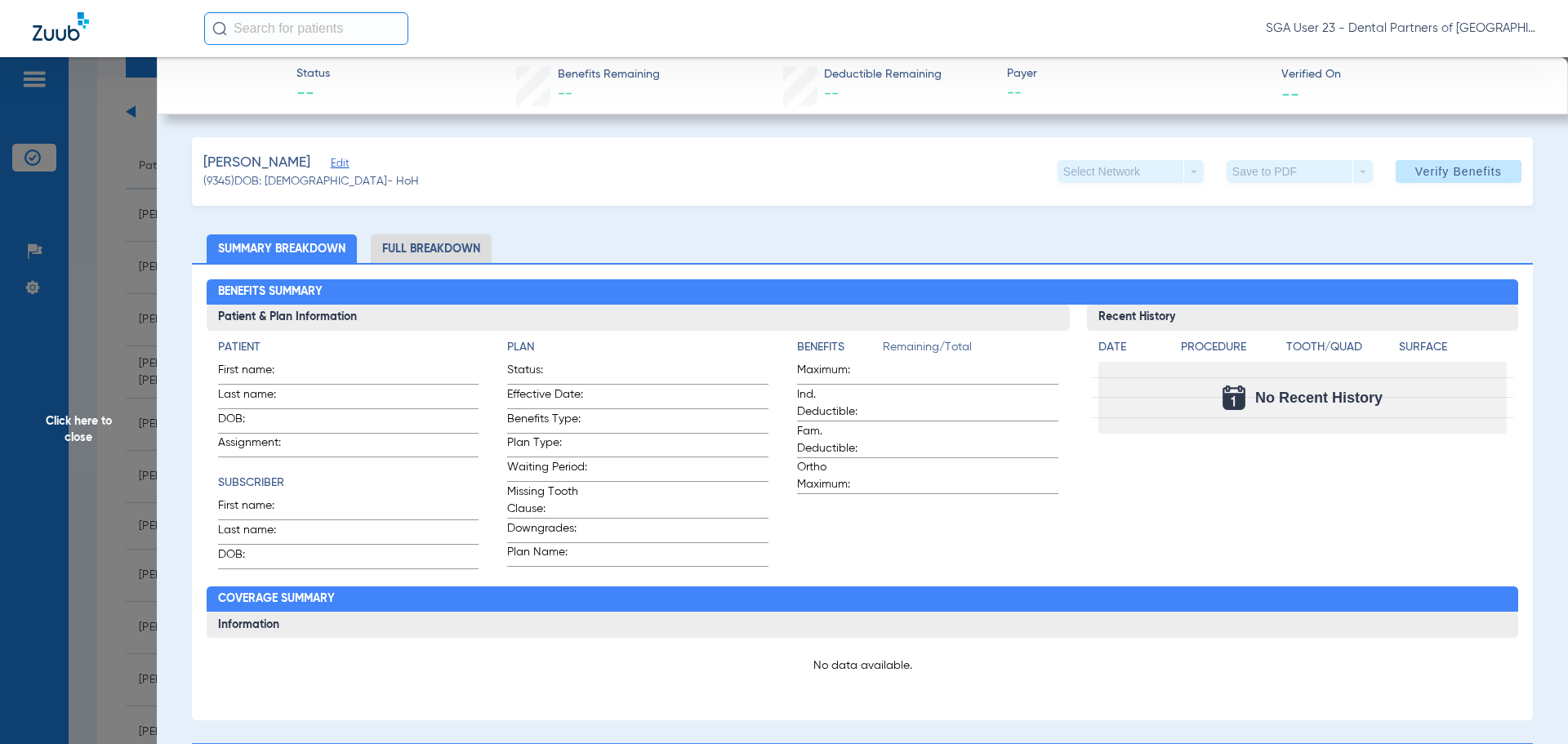
click at [61, 428] on span "Click here to close" at bounding box center [78, 428] width 156 height 744
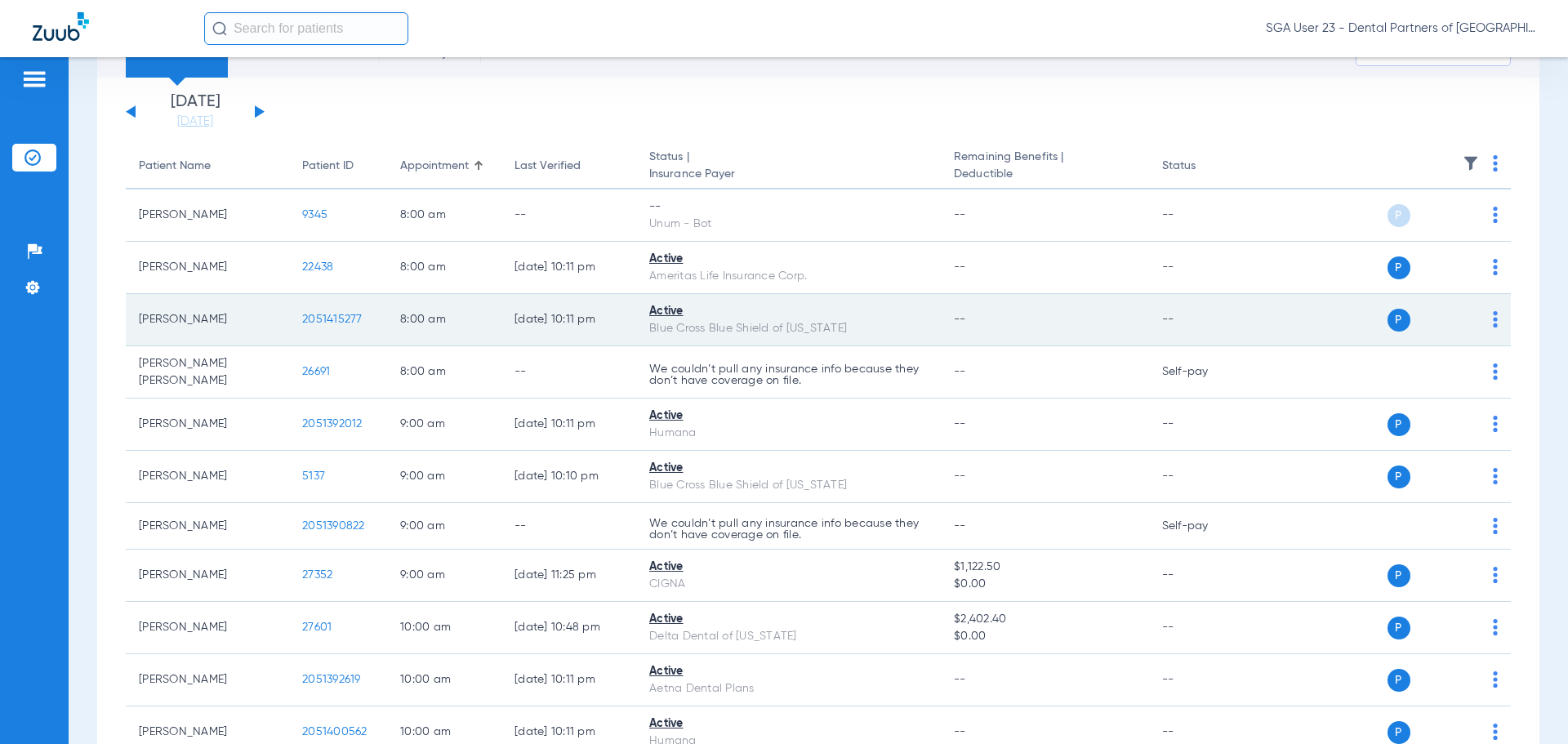
click at [335, 321] on span "2051415277" at bounding box center [331, 319] width 61 height 11
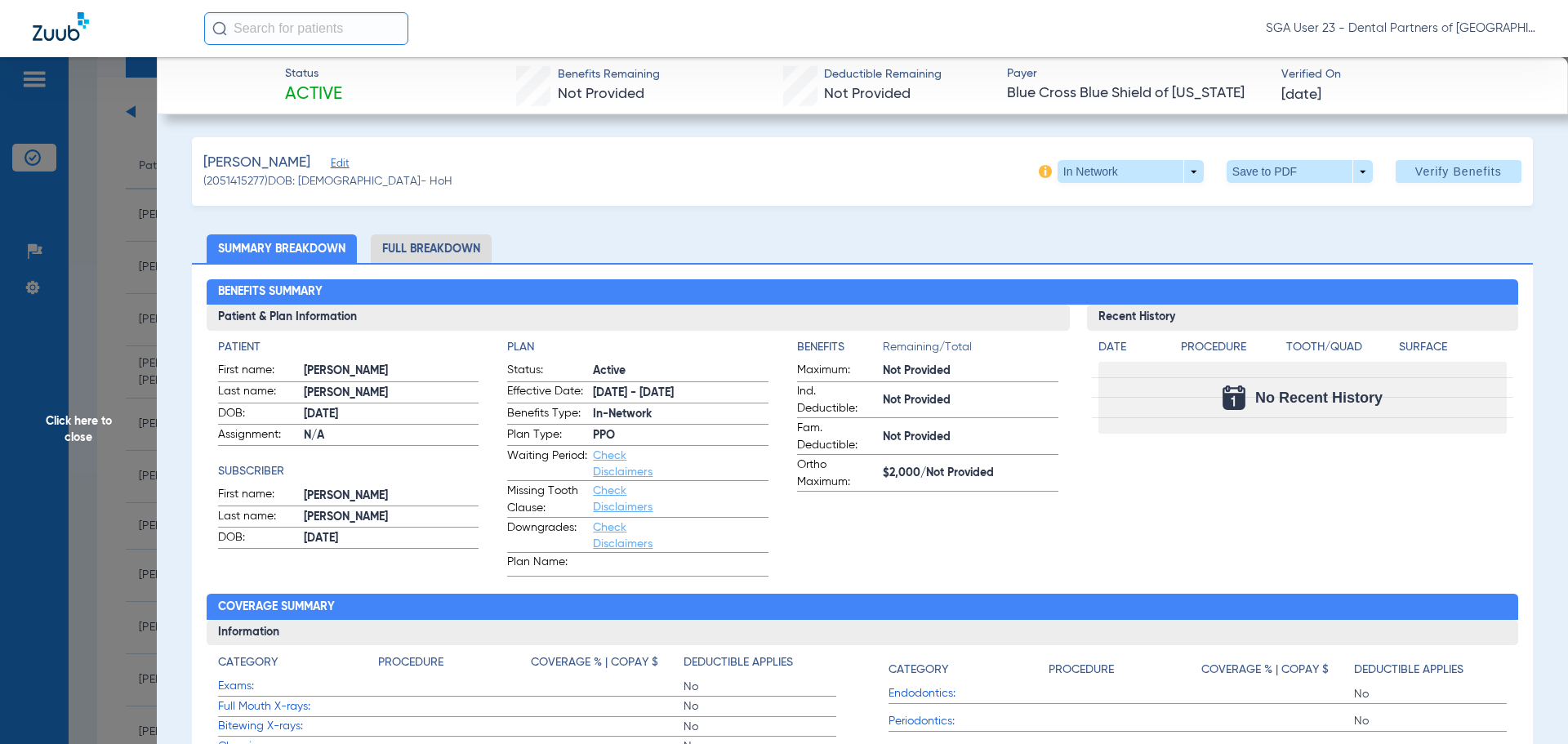
scroll to position [163, 0]
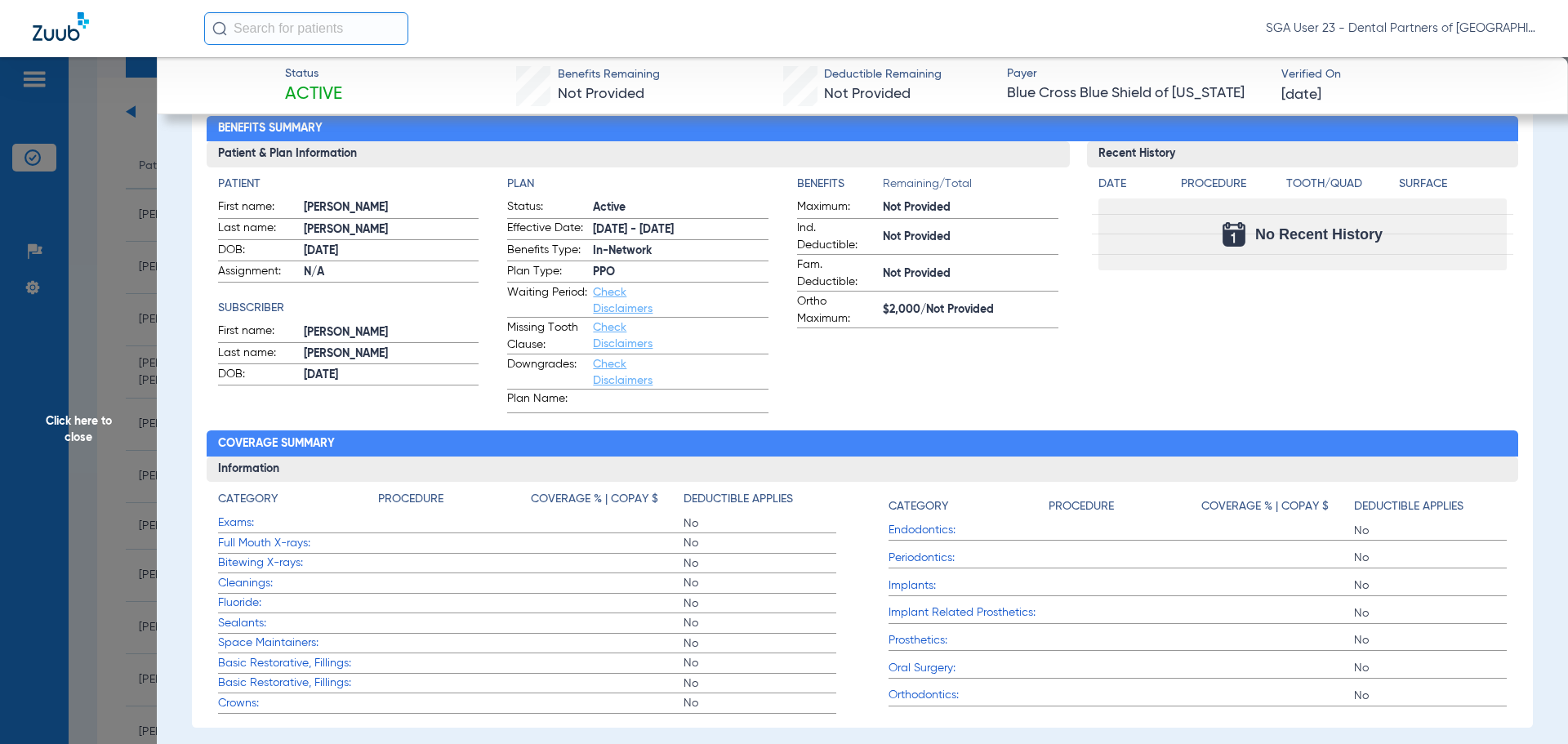
drag, startPoint x: 1271, startPoint y: 321, endPoint x: 786, endPoint y: 239, distance: 491.9
click at [1254, 318] on div "Recent History Date Procedure Tooth/Quad Surface No Recent History" at bounding box center [1303, 277] width 432 height 272
click at [63, 415] on span "Click here to close" at bounding box center [78, 428] width 156 height 744
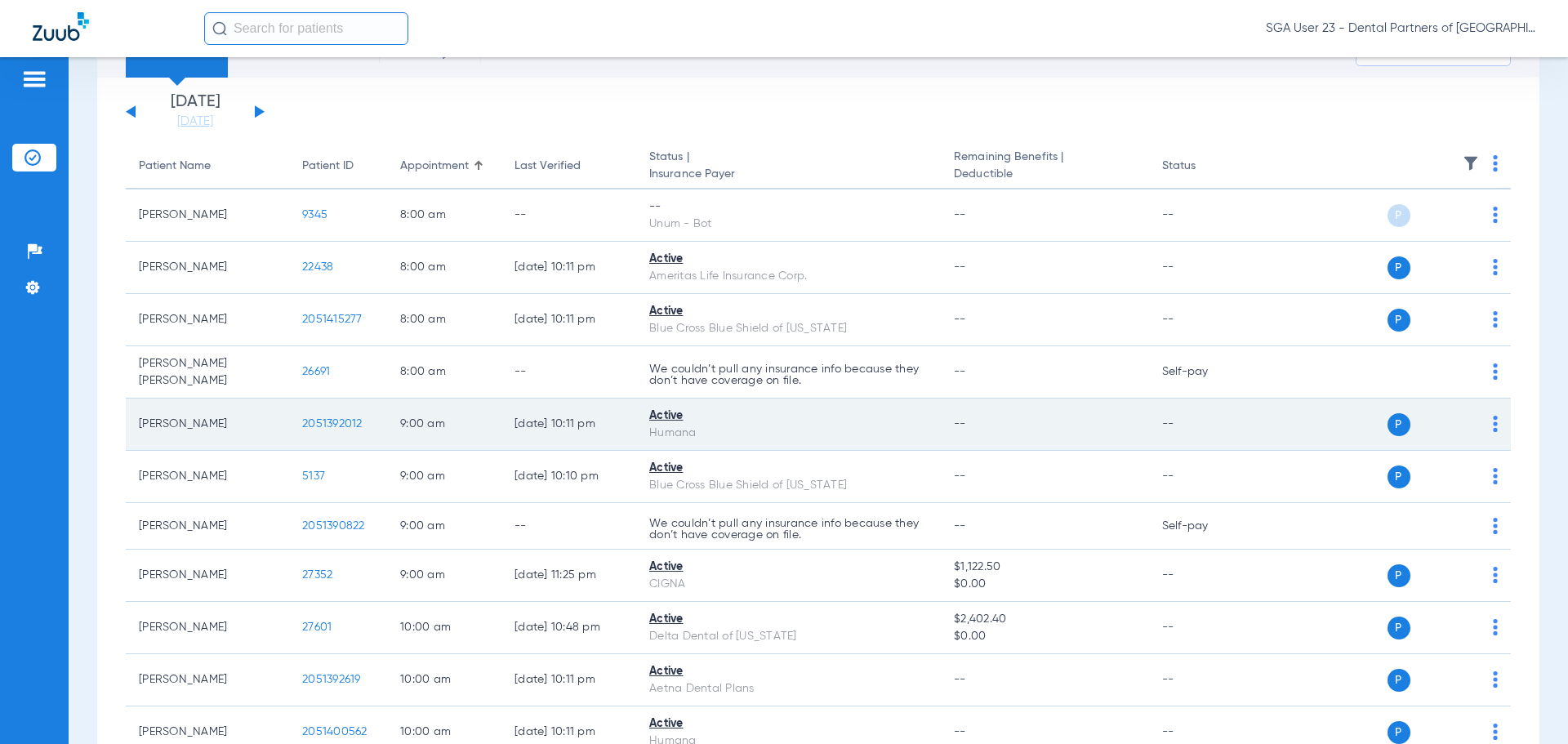
click at [328, 419] on span "2051392012" at bounding box center [331, 424] width 61 height 11
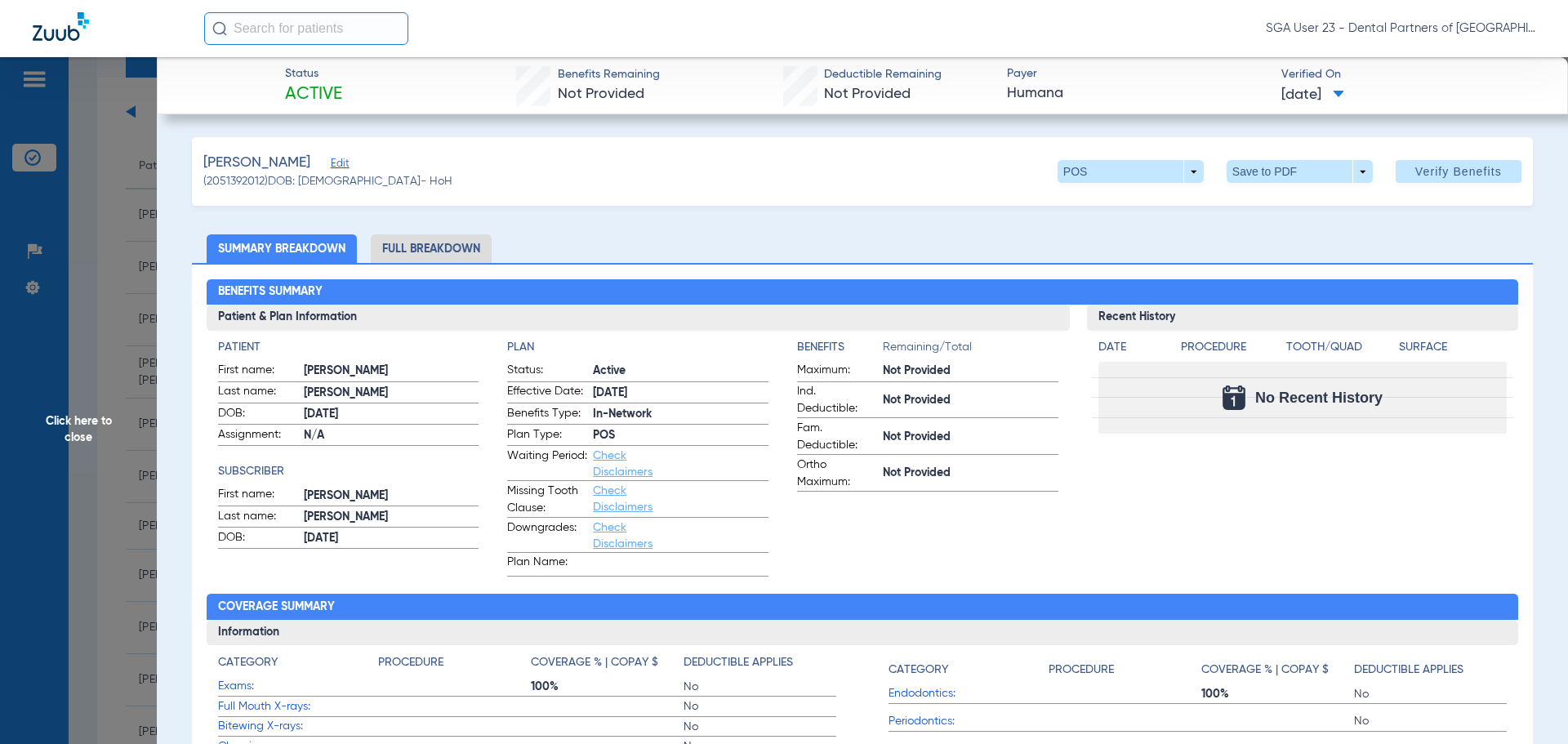
click at [1394, 474] on div "Recent History Date Procedure Tooth/Quad Surface No Recent History" at bounding box center [1303, 440] width 432 height 272
click at [85, 428] on span "Click here to close" at bounding box center [78, 428] width 156 height 744
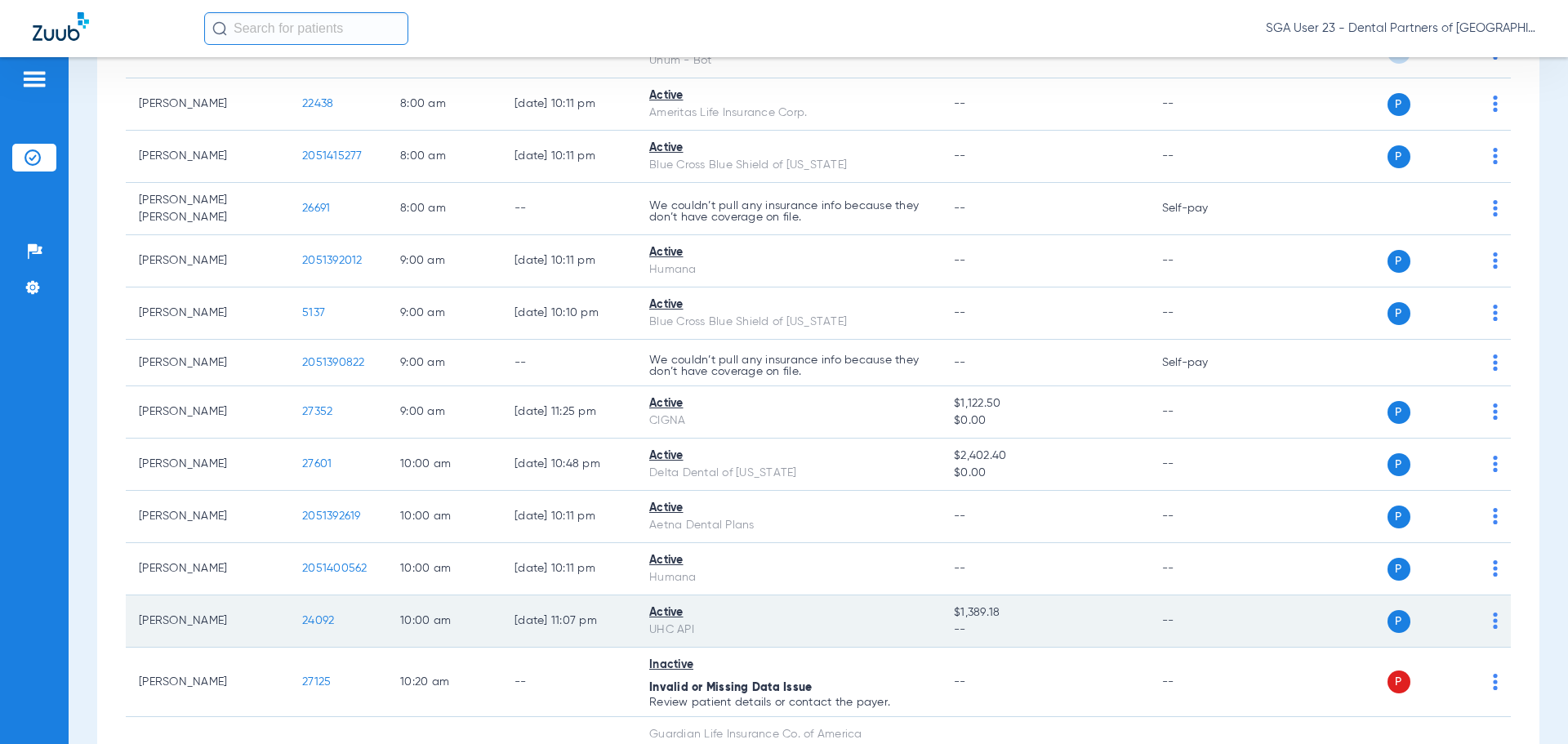
scroll to position [327, 0]
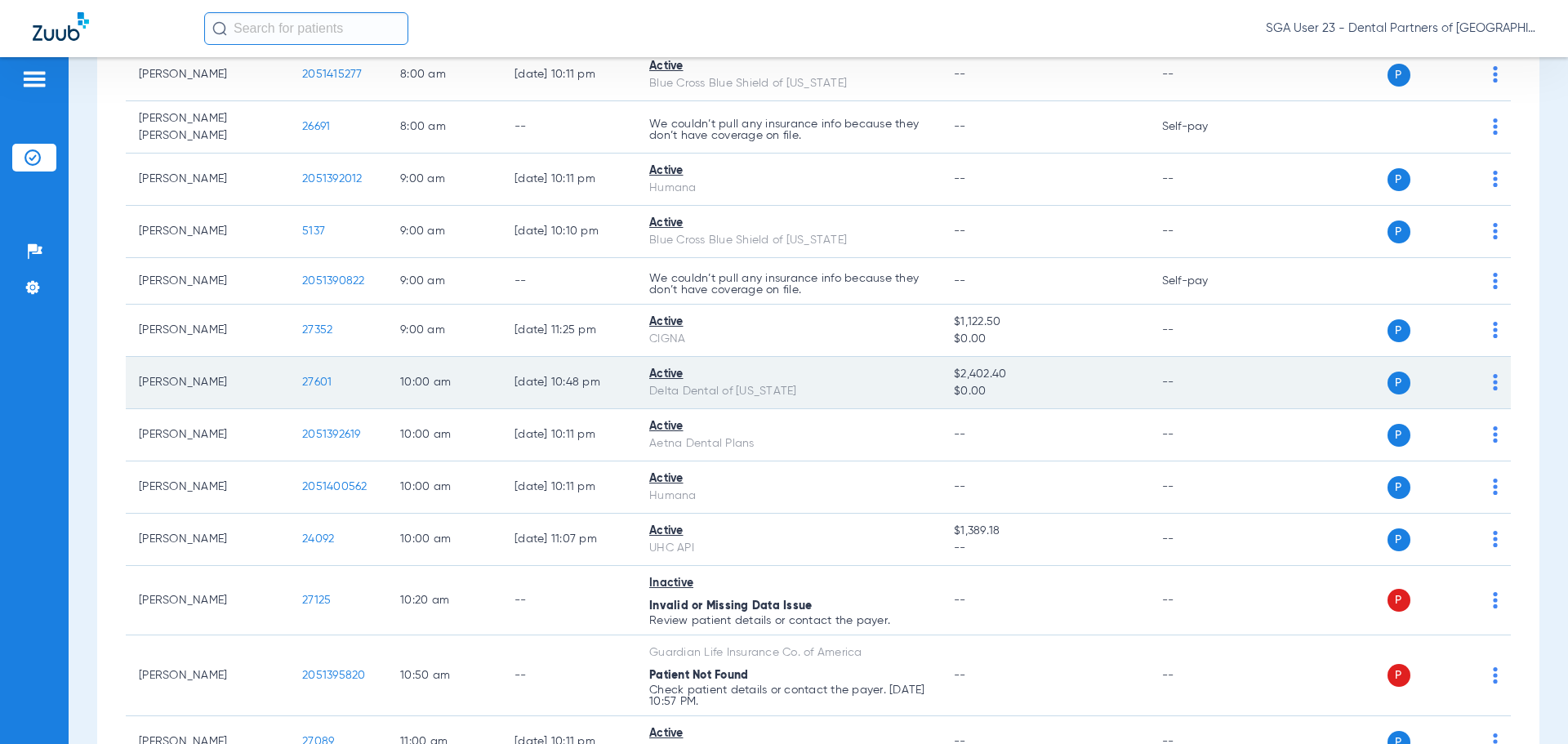
click at [325, 378] on span "27601" at bounding box center [317, 382] width 30 height 11
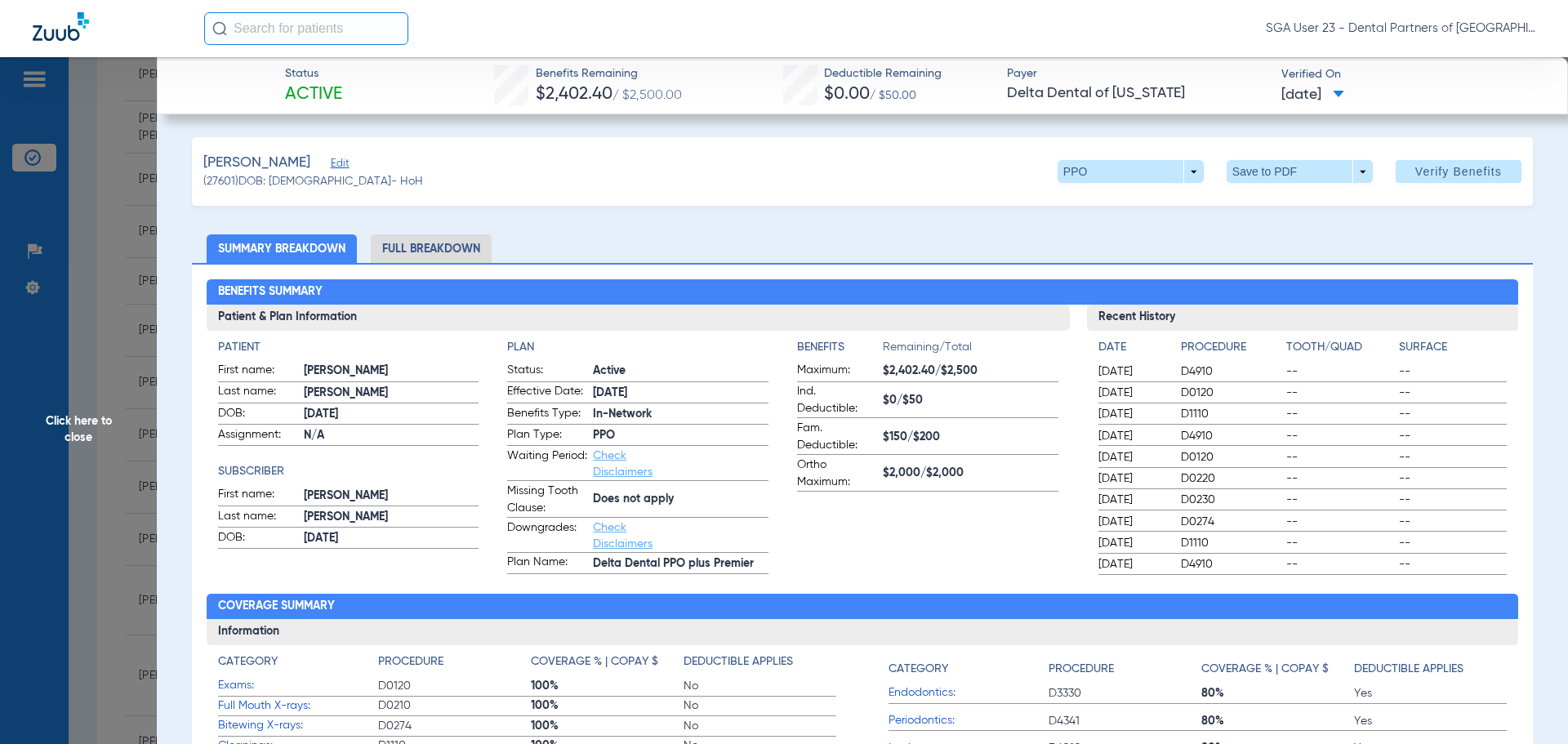
click at [1270, 253] on ul "Summary Breakdown Full Breakdown" at bounding box center [862, 249] width 1341 height 29
click at [1341, 256] on ul "Summary Breakdown Full Breakdown" at bounding box center [862, 249] width 1341 height 29
drag, startPoint x: 1234, startPoint y: 250, endPoint x: 1096, endPoint y: 200, distance: 146.8
click at [1233, 250] on ul "Summary Breakdown Full Breakdown" at bounding box center [862, 249] width 1341 height 29
click at [103, 419] on span "Click here to close" at bounding box center [78, 428] width 156 height 744
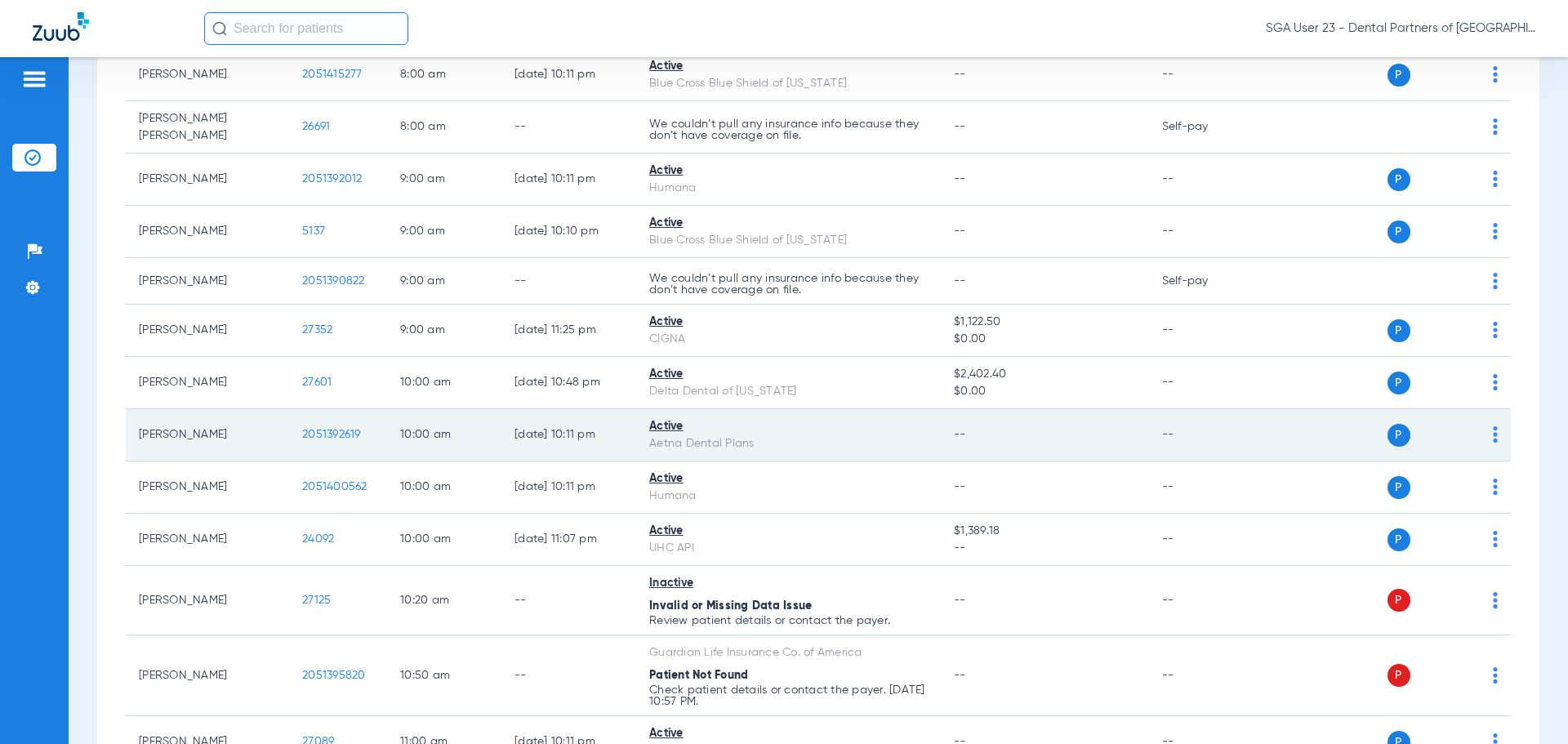
click at [322, 429] on span "2051392619" at bounding box center [331, 434] width 59 height 11
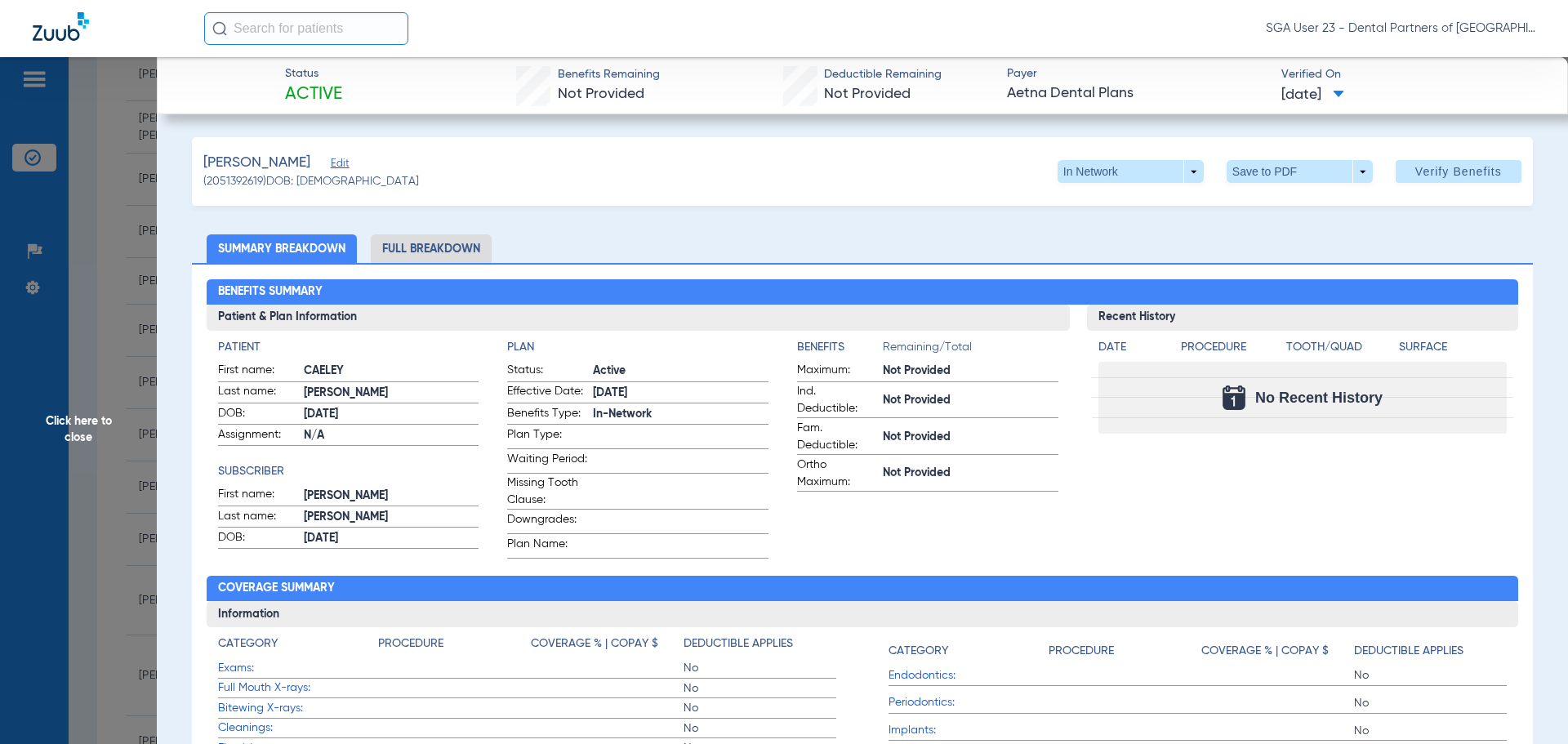
drag, startPoint x: 1285, startPoint y: 493, endPoint x: 846, endPoint y: 370, distance: 455.9
click at [1277, 489] on div "Recent History Date Procedure Tooth/Quad Surface No Recent History" at bounding box center [1303, 431] width 432 height 254
click at [96, 440] on span "Click here to close" at bounding box center [78, 428] width 156 height 744
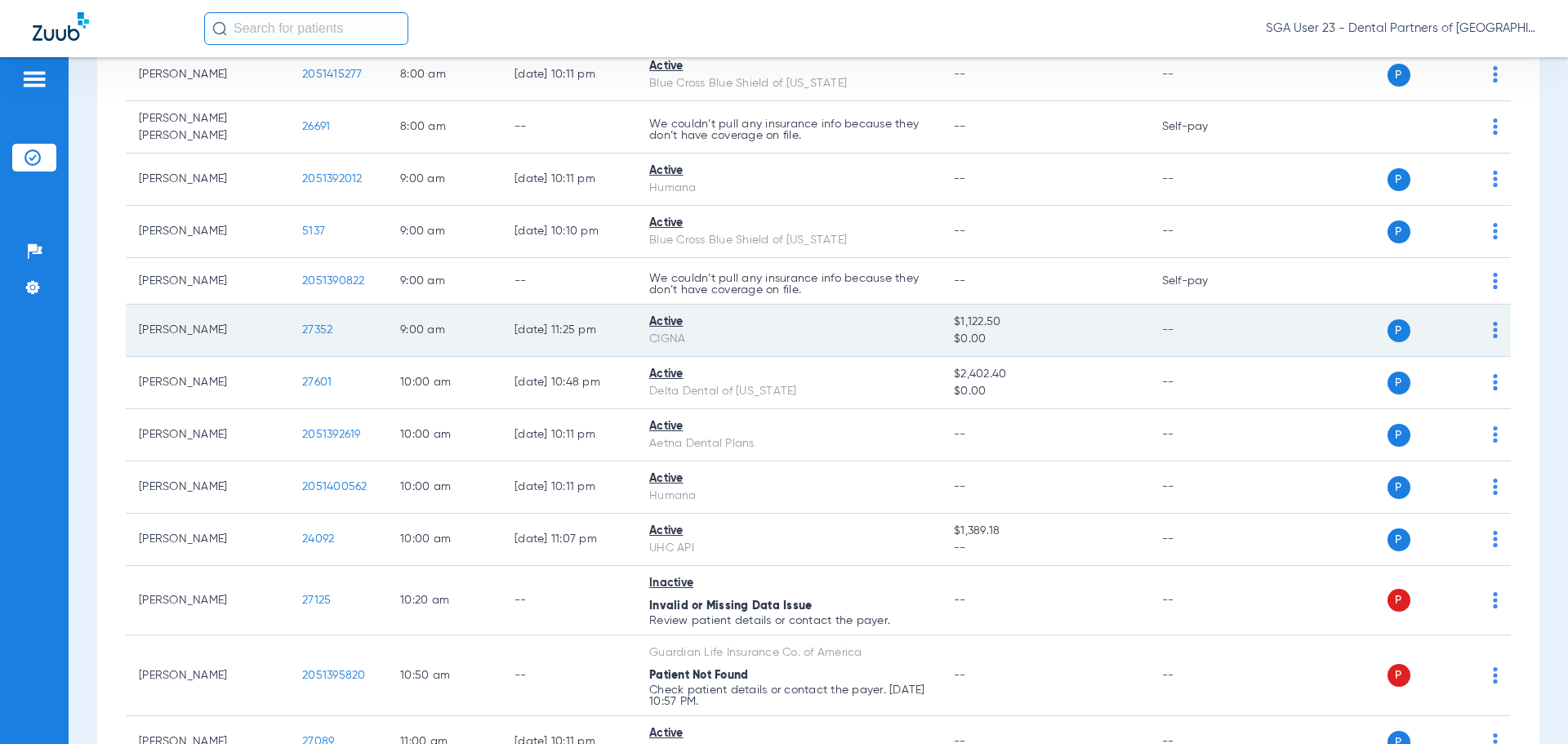
click at [1228, 340] on td "--" at bounding box center [1204, 331] width 110 height 52
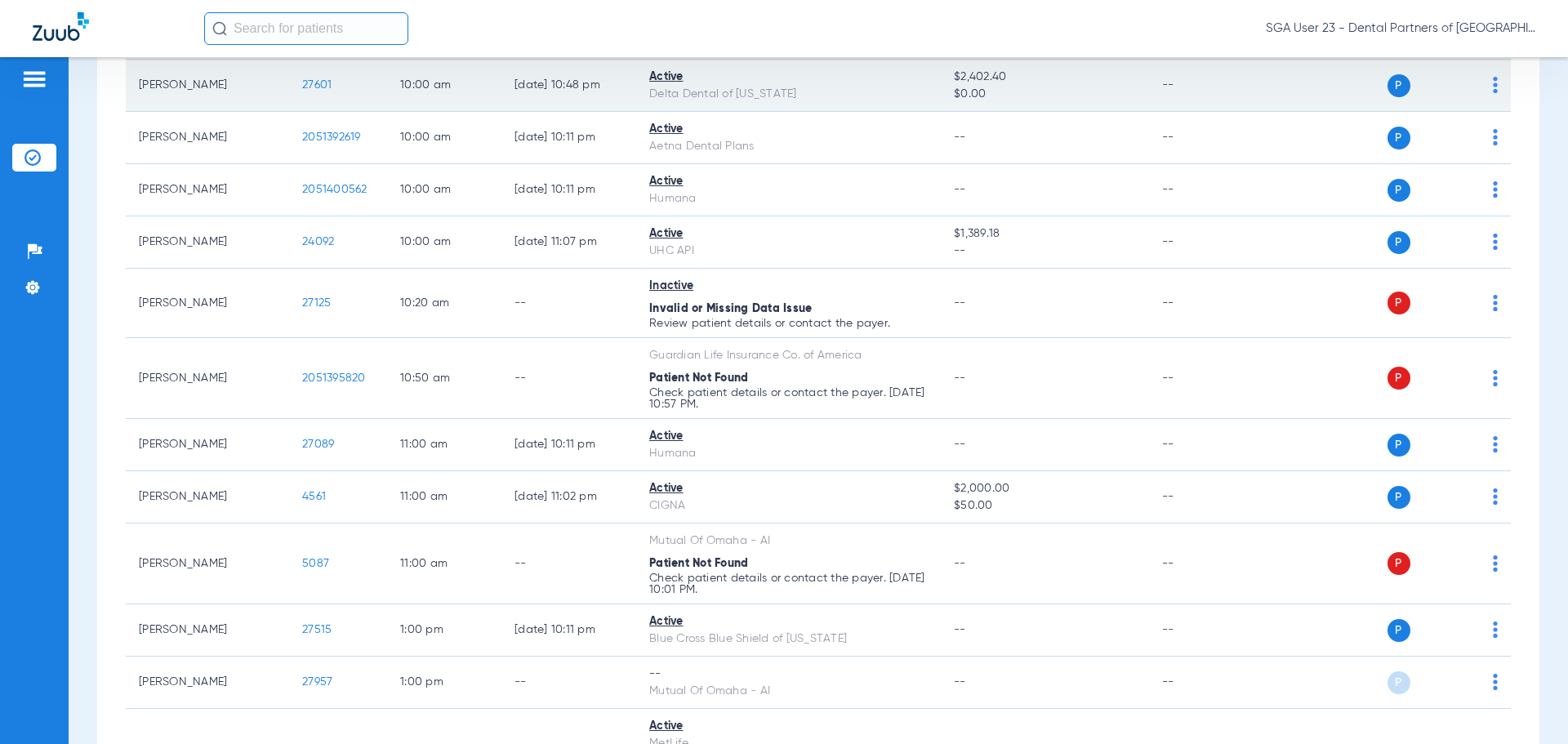
scroll to position [654, 0]
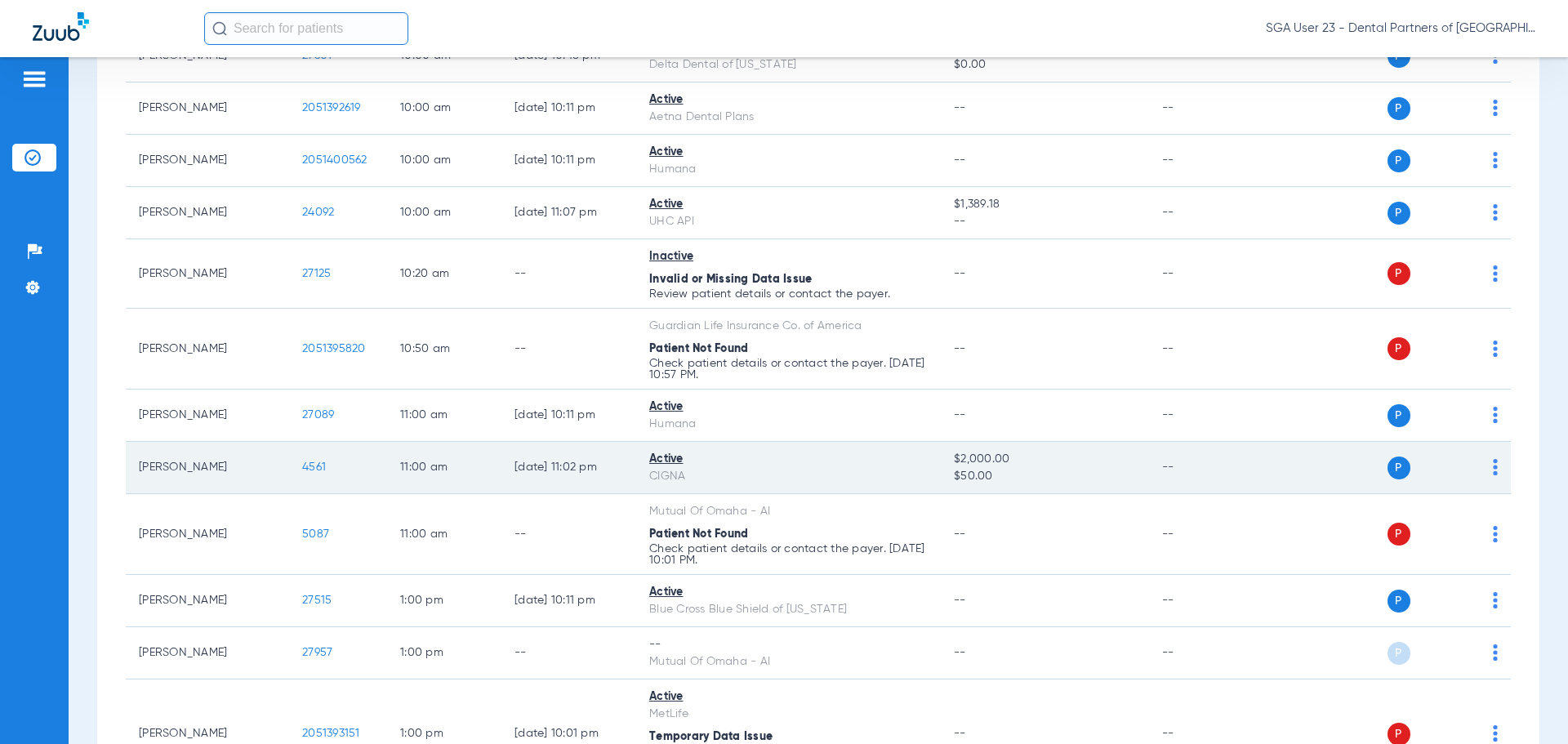
click at [315, 461] on span "4561" at bounding box center [313, 467] width 23 height 11
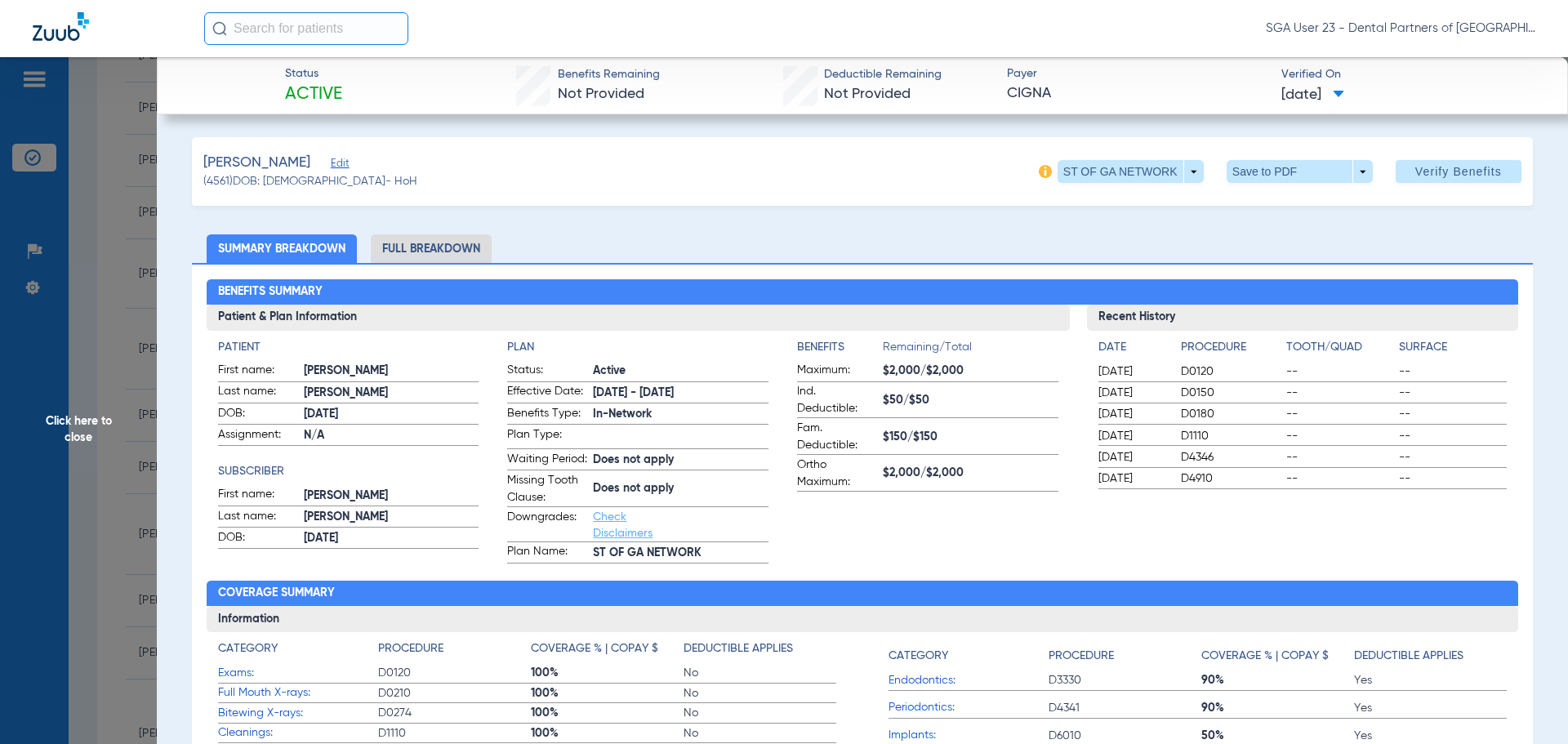
click at [1270, 487] on div "02/24/2025 D4910 -- --" at bounding box center [1302, 479] width 409 height 20
drag, startPoint x: 1375, startPoint y: 508, endPoint x: 1022, endPoint y: 368, distance: 379.7
click at [1368, 506] on div "Recent History Date Procedure Tooth/Quad Surface 02/24/2025 D0120 -- -- 02/24/2…" at bounding box center [1303, 434] width 432 height 259
click at [83, 439] on span "Click here to close" at bounding box center [78, 428] width 156 height 744
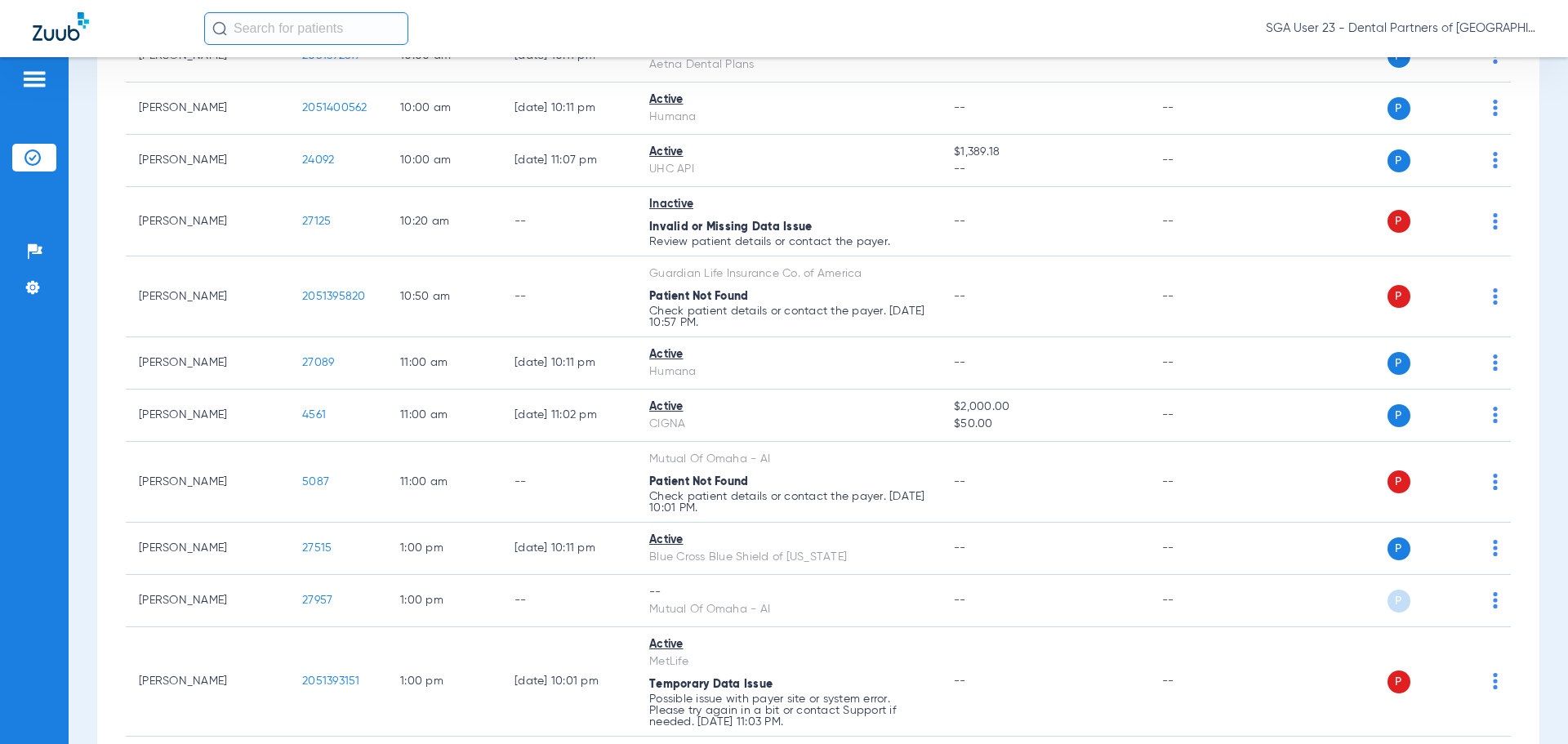
scroll to position [735, 0]
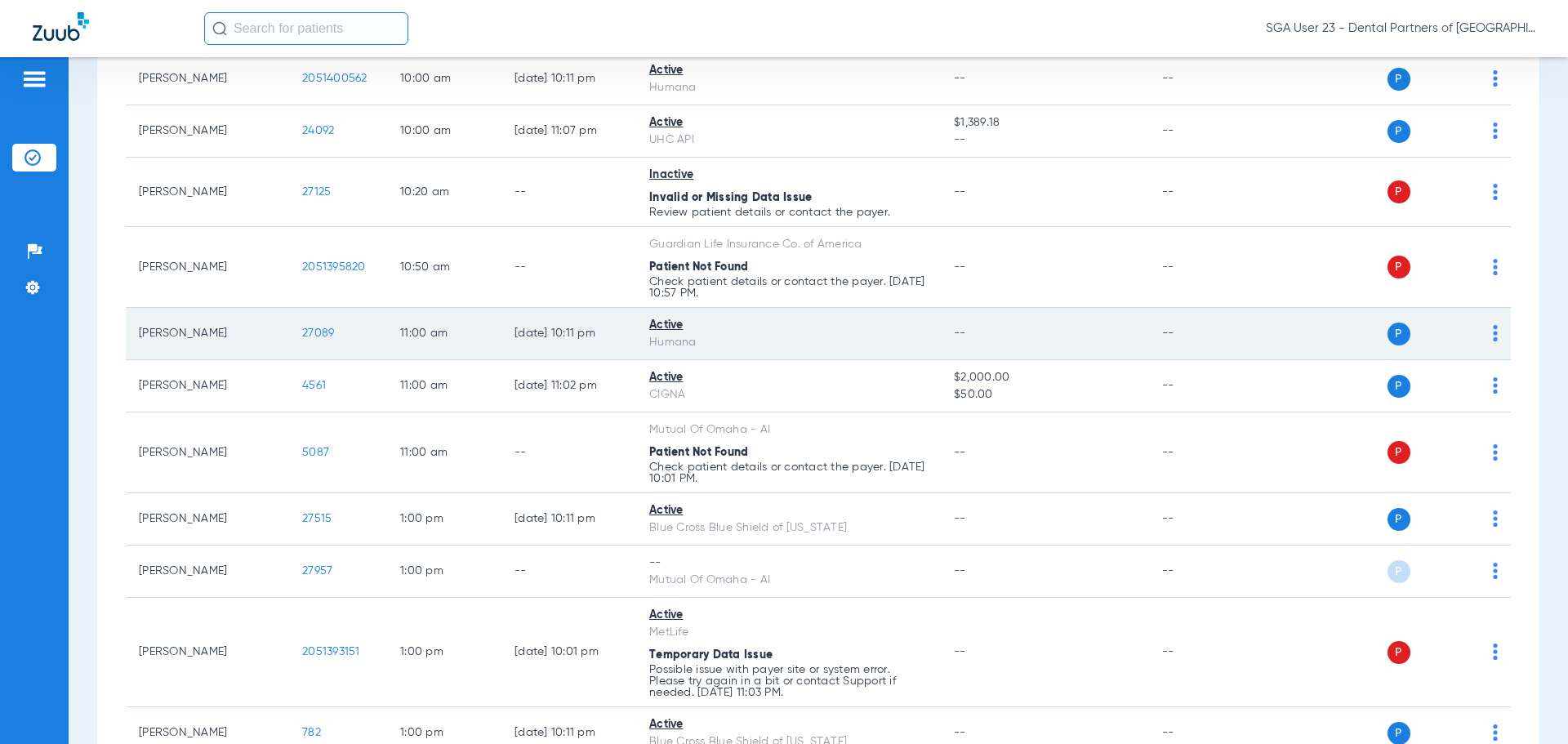
click at [305, 329] on span "27089" at bounding box center [318, 333] width 32 height 11
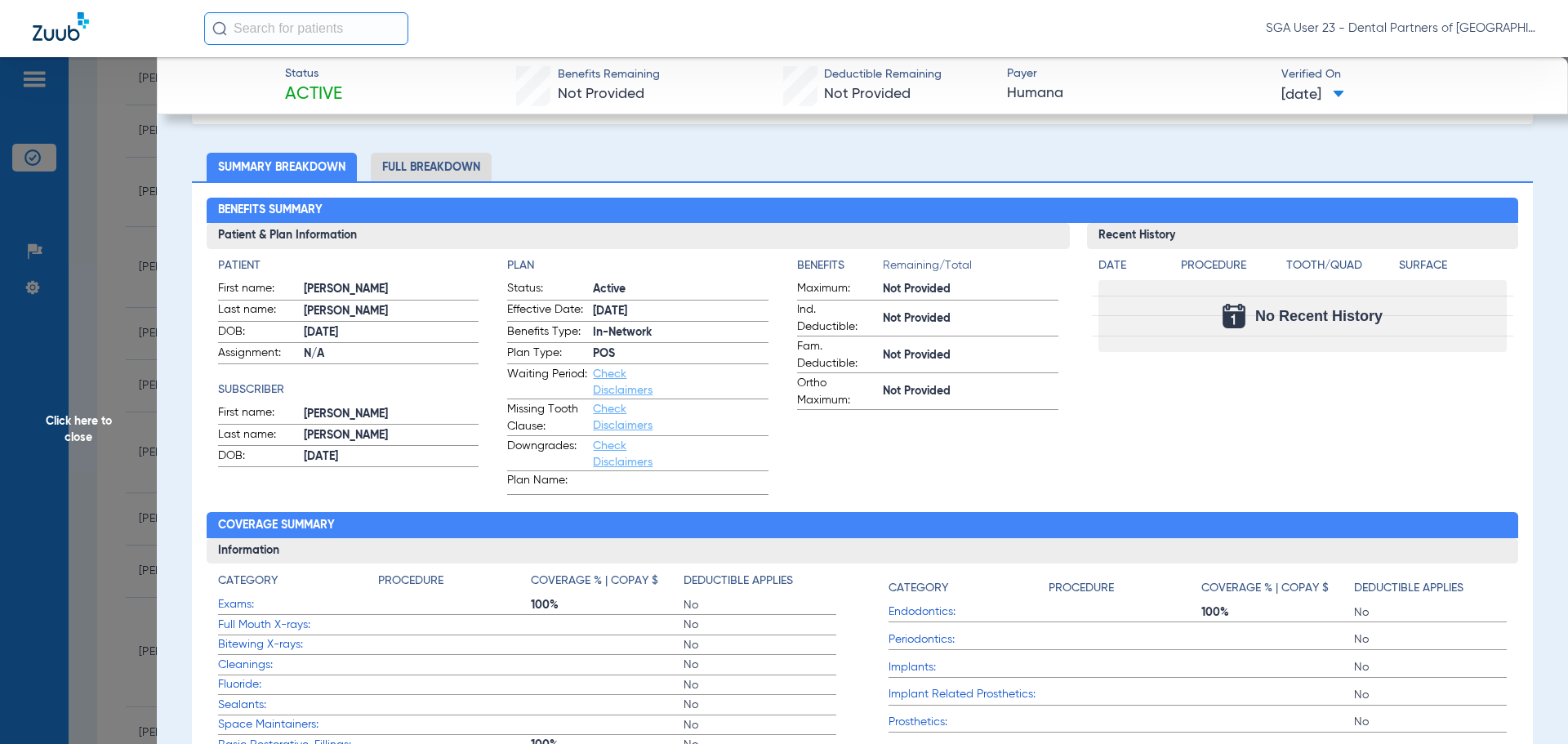
scroll to position [0, 0]
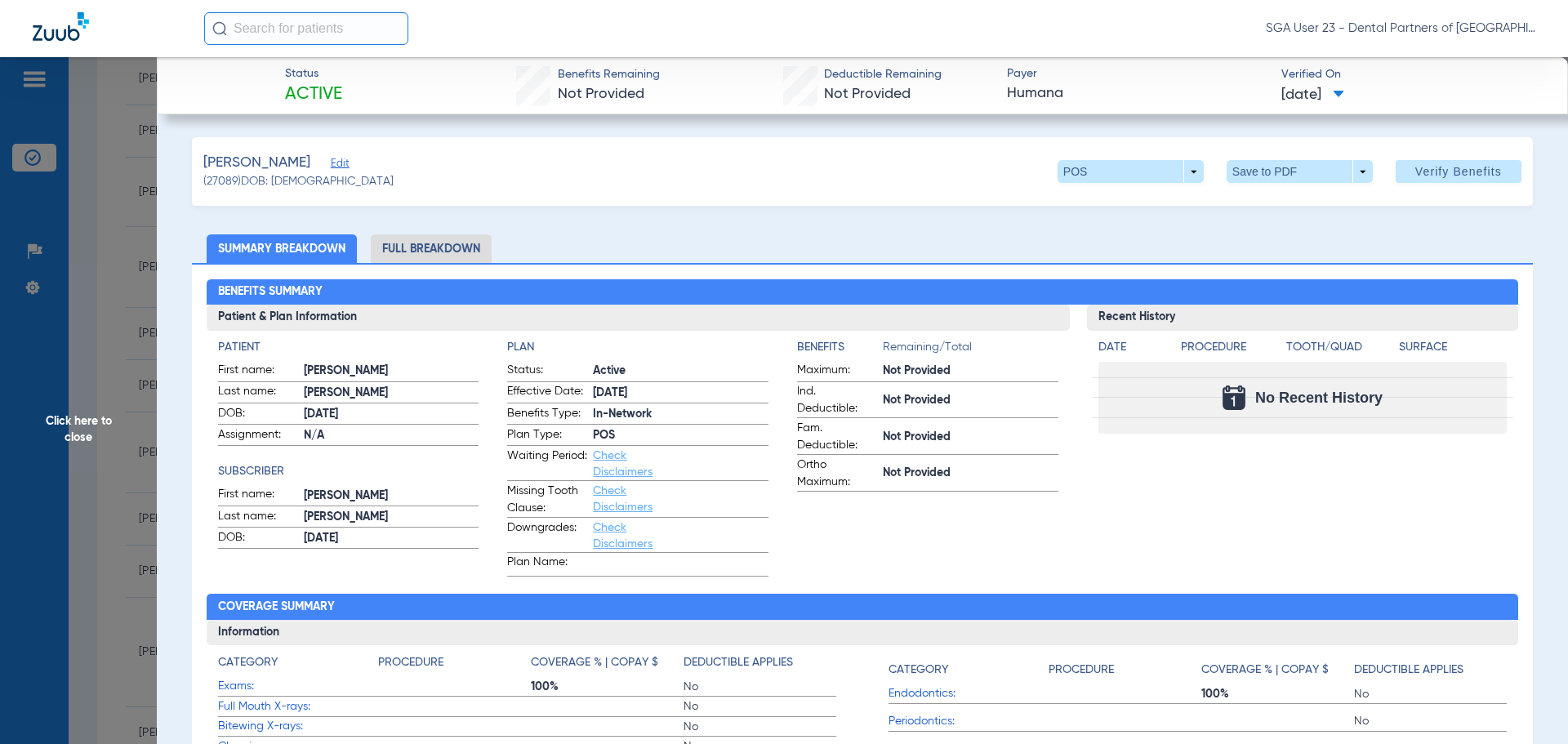
click at [1278, 478] on div "Recent History Date Procedure Tooth/Quad Surface No Recent History" at bounding box center [1303, 440] width 432 height 272
click at [77, 427] on span "Click here to close" at bounding box center [78, 428] width 156 height 744
